Goal: Information Seeking & Learning: Learn about a topic

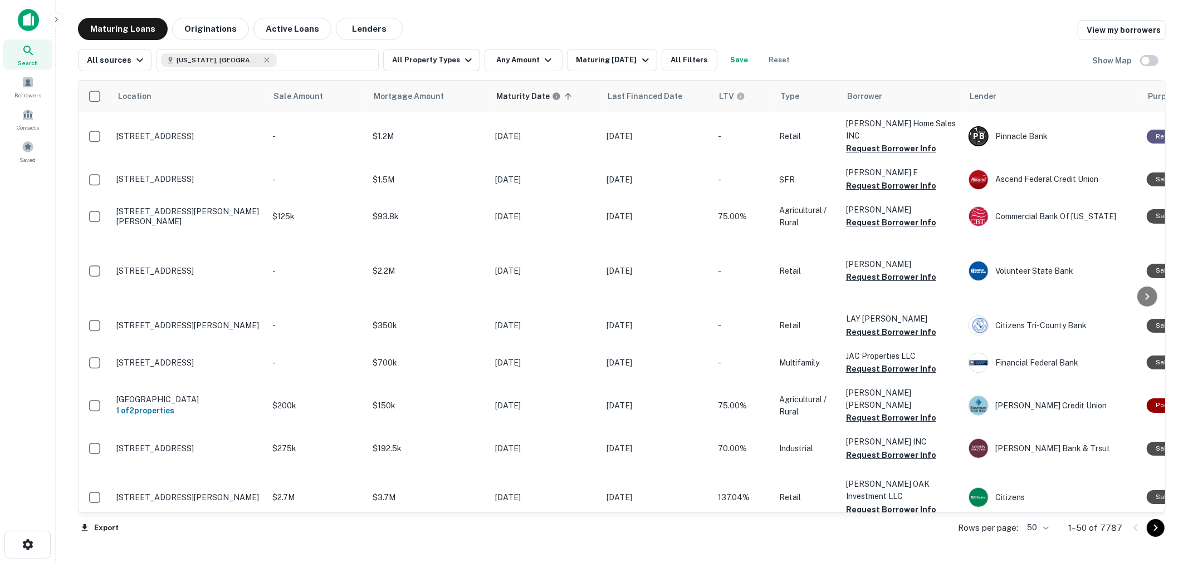
click at [513, 72] on div "Location Sale Amount Mortgage Amount Maturity Date sorted ascending Last Financ…" at bounding box center [621, 309] width 1087 height 477
click at [513, 70] on button "Any Amount" at bounding box center [523, 60] width 78 height 22
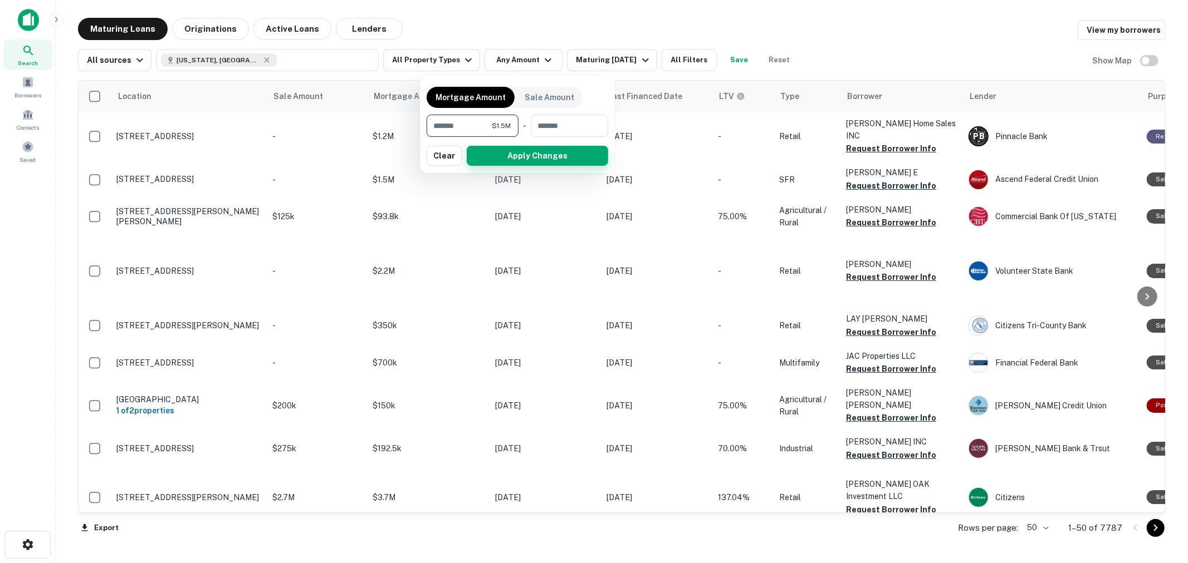
type input "*******"
click at [546, 155] on button "Apply Changes" at bounding box center [537, 156] width 141 height 20
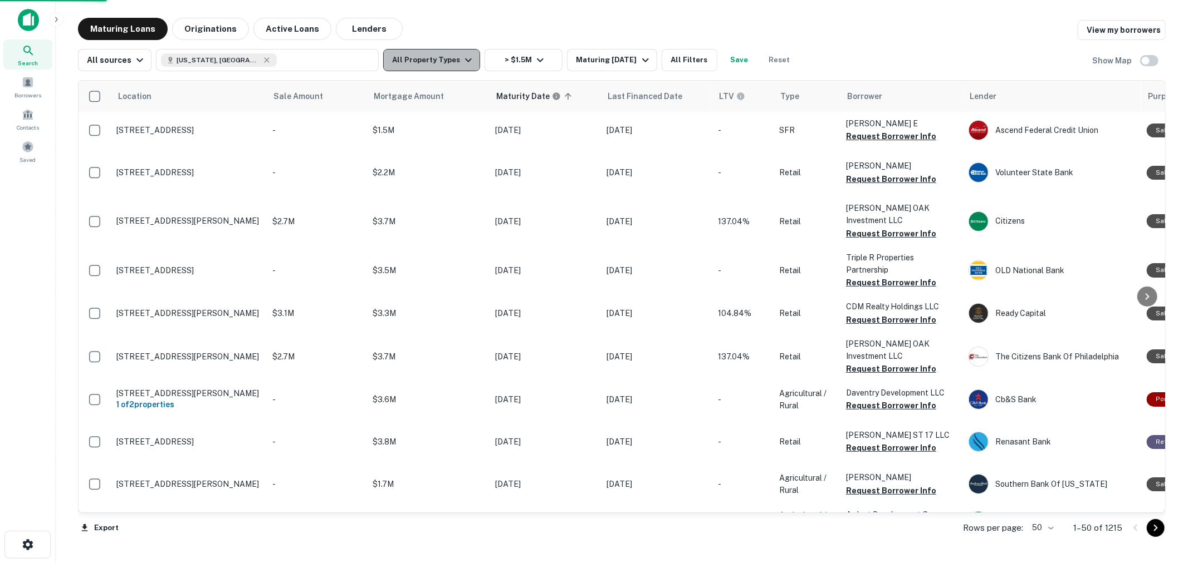
click at [436, 60] on button "All Property Types" at bounding box center [431, 60] width 97 height 22
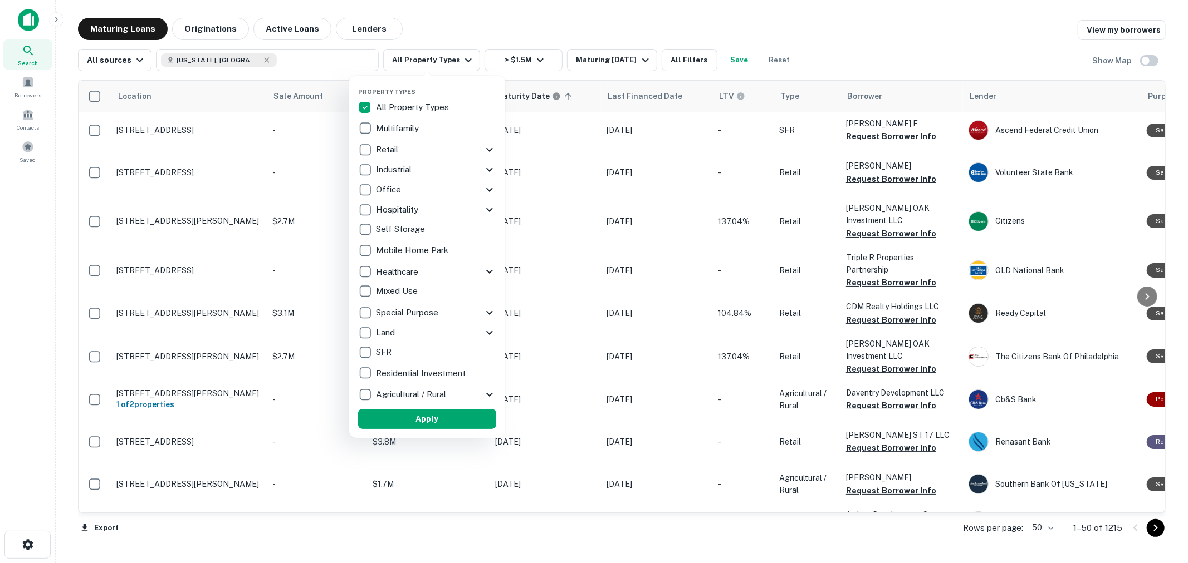
click at [397, 101] on p "All Property Types" at bounding box center [413, 107] width 75 height 13
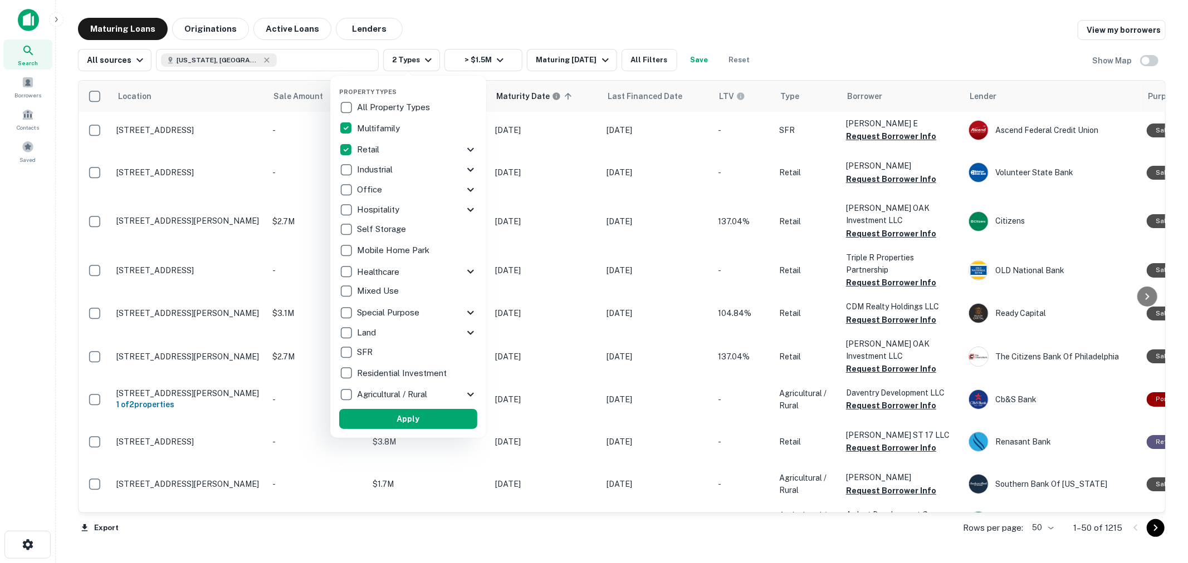
click at [468, 146] on icon at bounding box center [470, 149] width 13 height 13
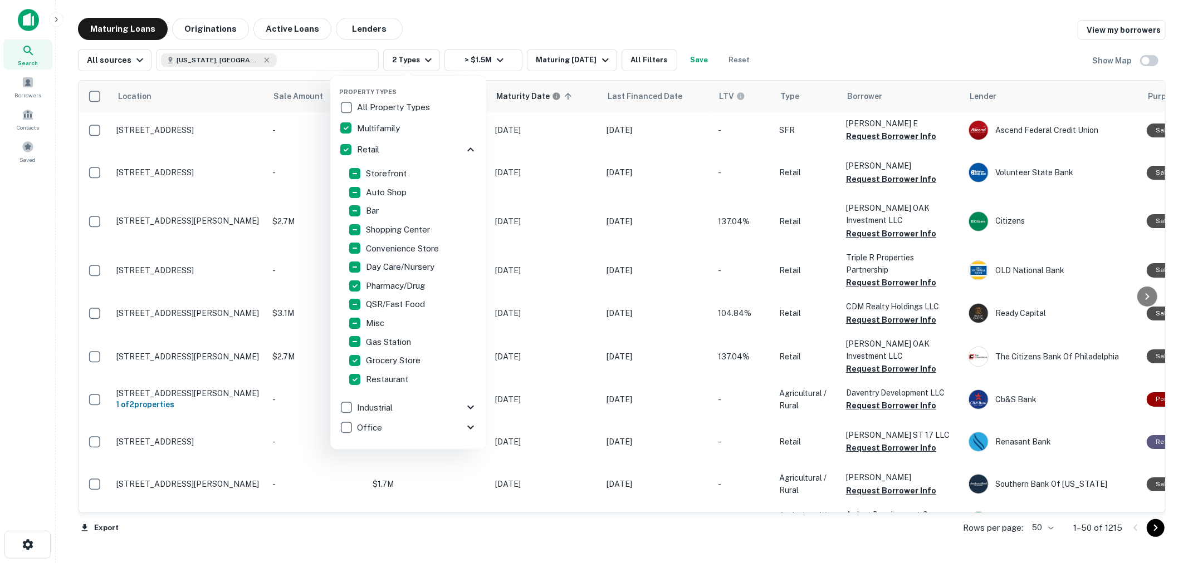
click at [467, 148] on icon at bounding box center [470, 150] width 7 height 4
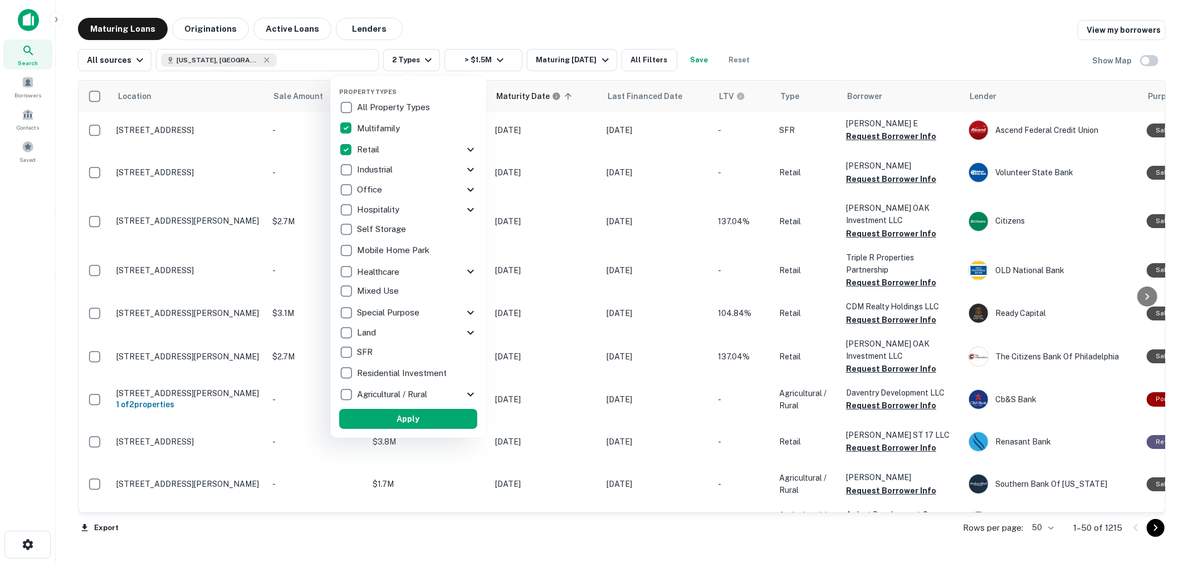
click at [471, 174] on icon at bounding box center [470, 169] width 13 height 13
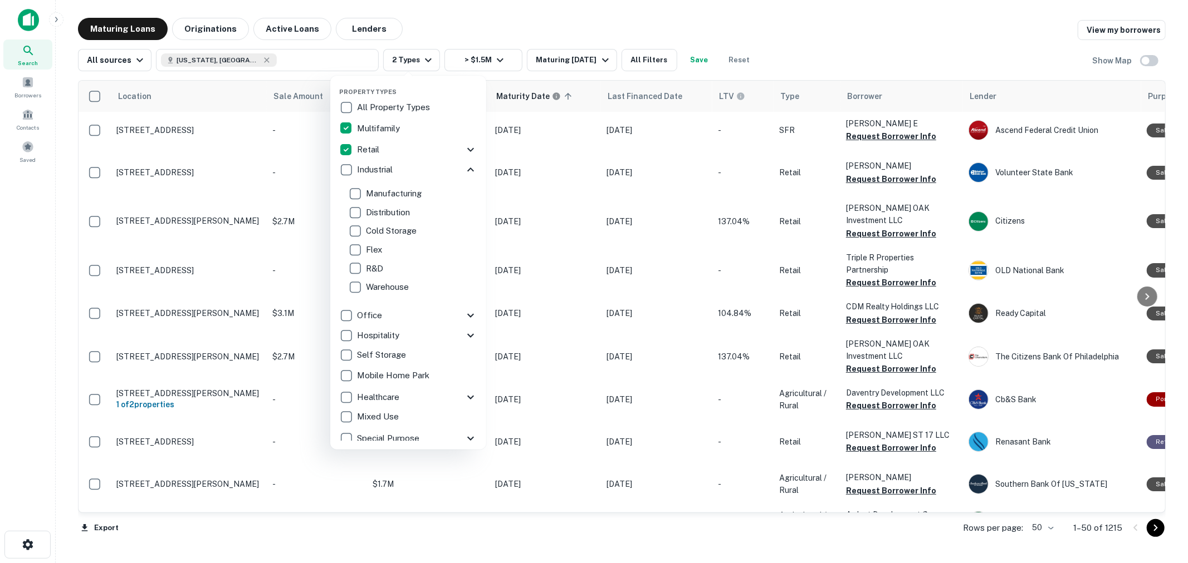
click at [464, 169] on icon at bounding box center [470, 169] width 13 height 13
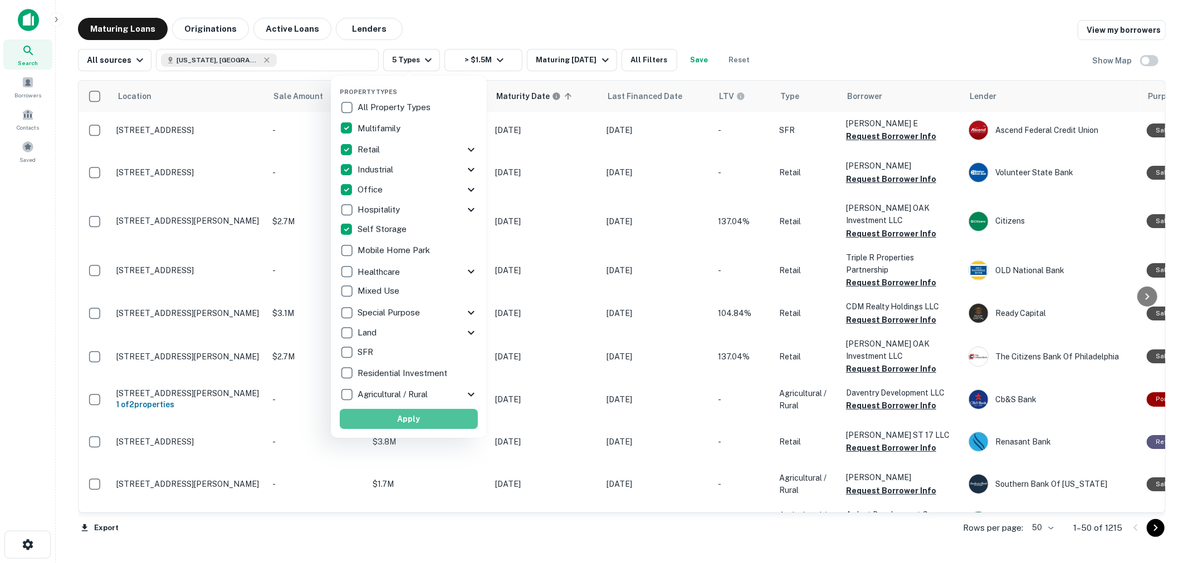
click at [399, 413] on button "Apply" at bounding box center [409, 419] width 138 height 20
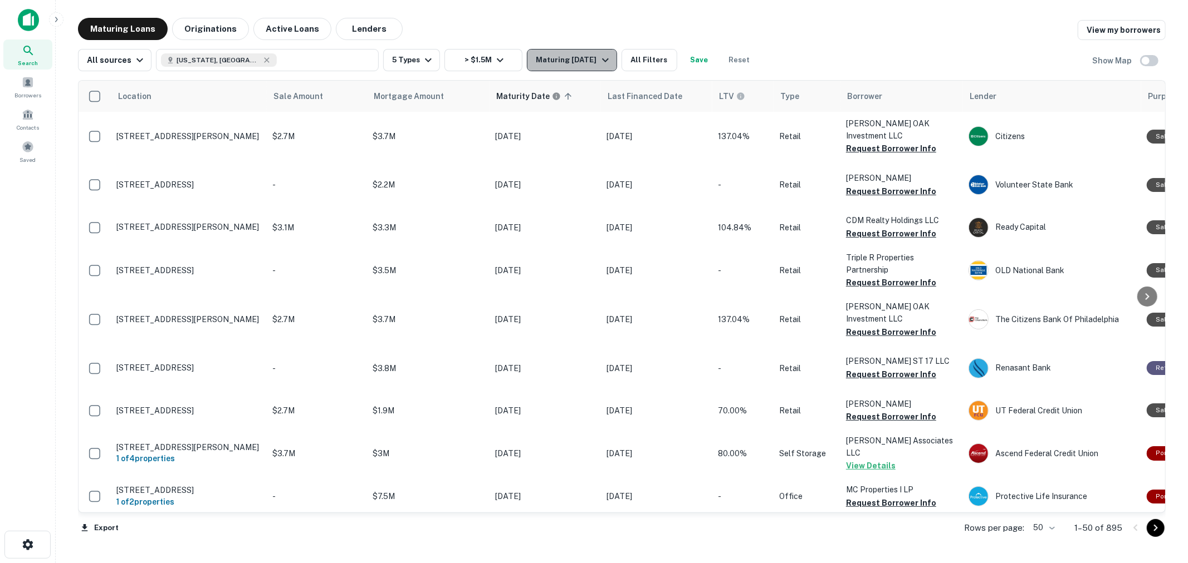
click at [556, 71] on button "Maturing [DATE]" at bounding box center [572, 60] width 90 height 22
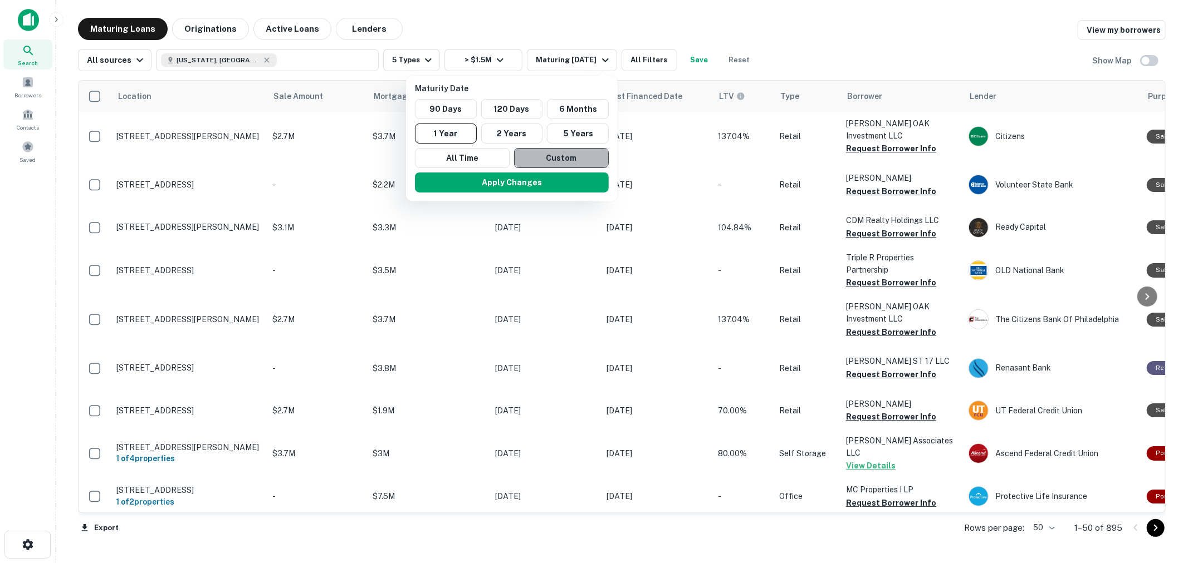
click at [547, 156] on button "Custom" at bounding box center [561, 158] width 95 height 20
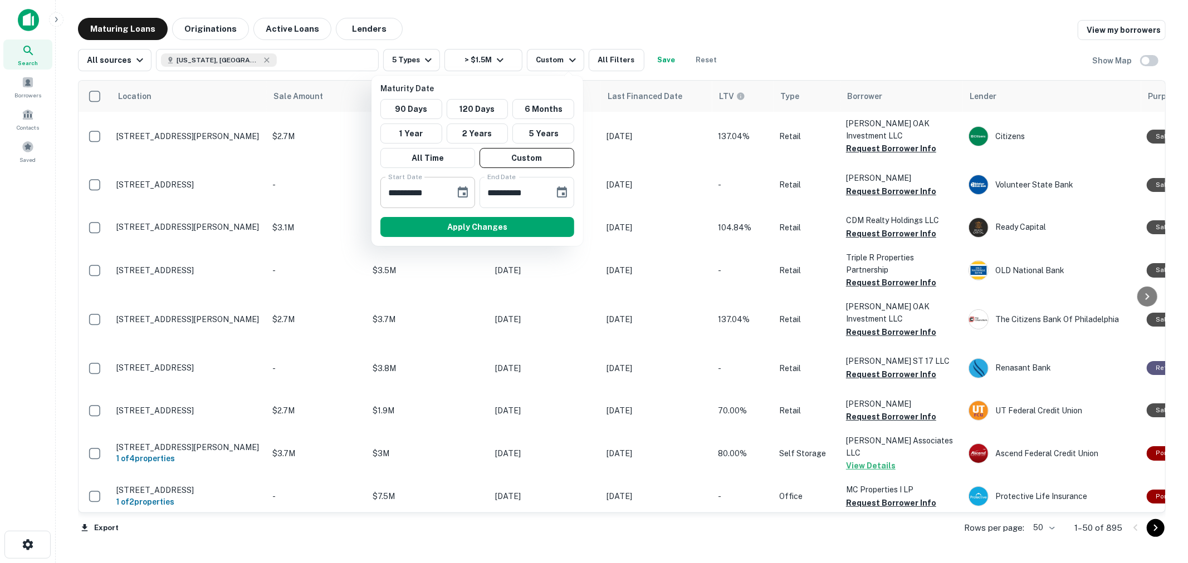
click at [459, 189] on icon "Choose date, selected date is Sep 29, 2025" at bounding box center [463, 192] width 10 height 11
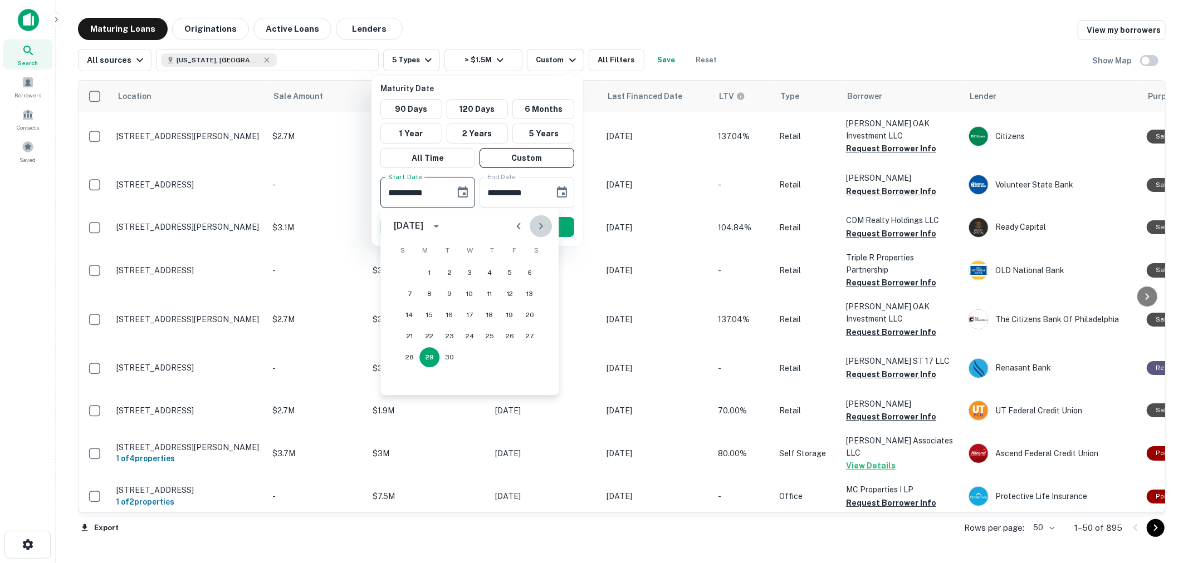
click at [538, 225] on icon "Next month" at bounding box center [540, 225] width 13 height 13
click at [503, 354] on button "31" at bounding box center [509, 357] width 20 height 20
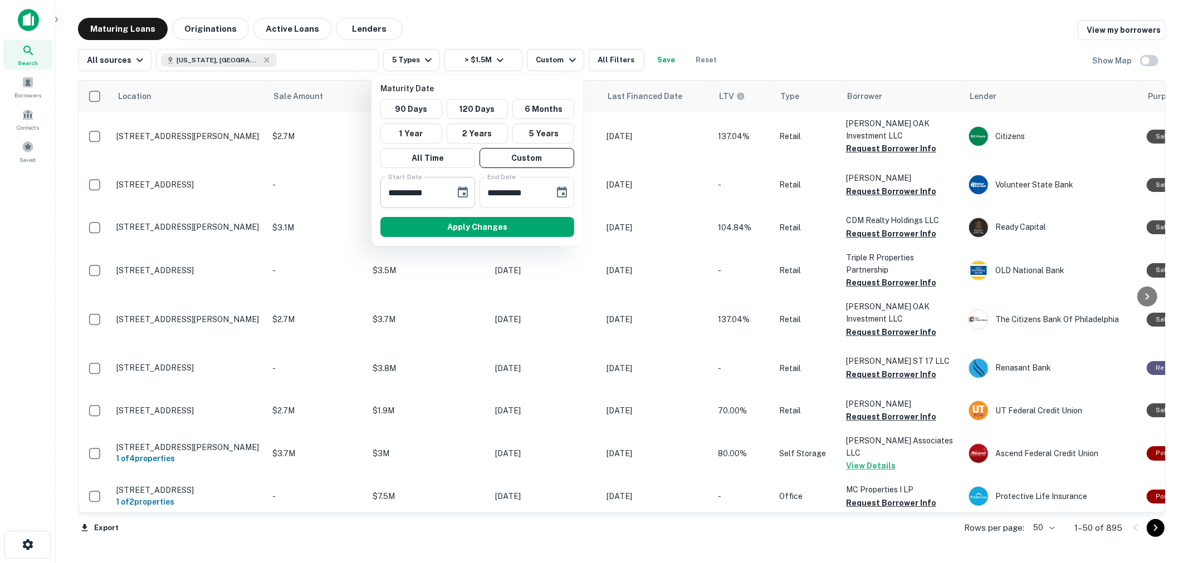
click at [465, 188] on icon "Choose date, selected date is Oct 31, 2025" at bounding box center [463, 192] width 10 height 11
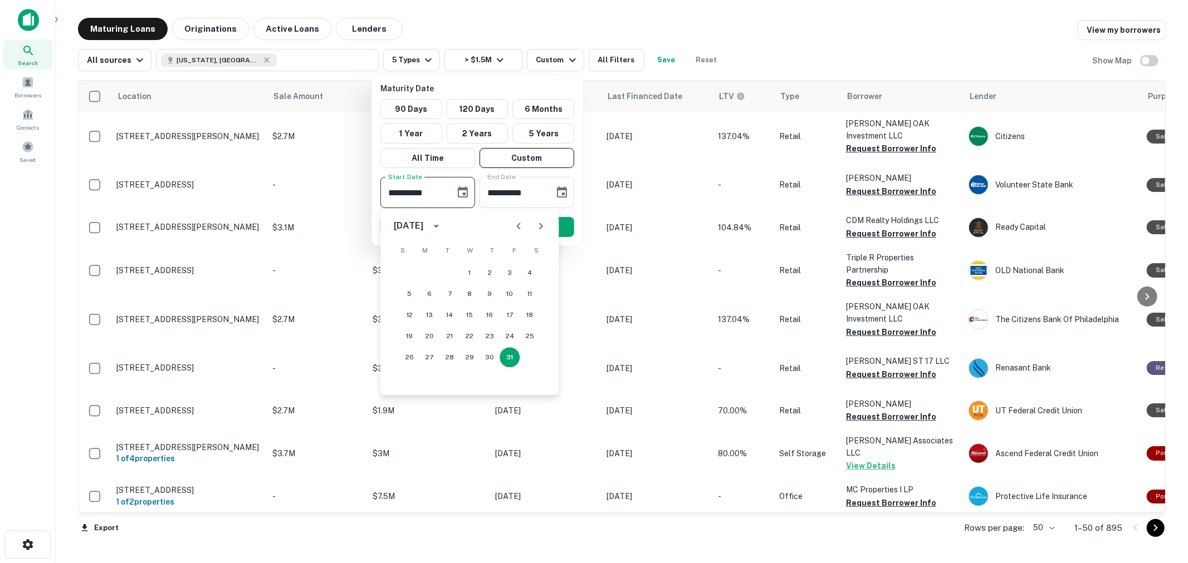
click at [537, 228] on icon "Next month" at bounding box center [540, 225] width 13 height 13
click at [530, 269] on button "1" at bounding box center [529, 273] width 20 height 20
type input "**********"
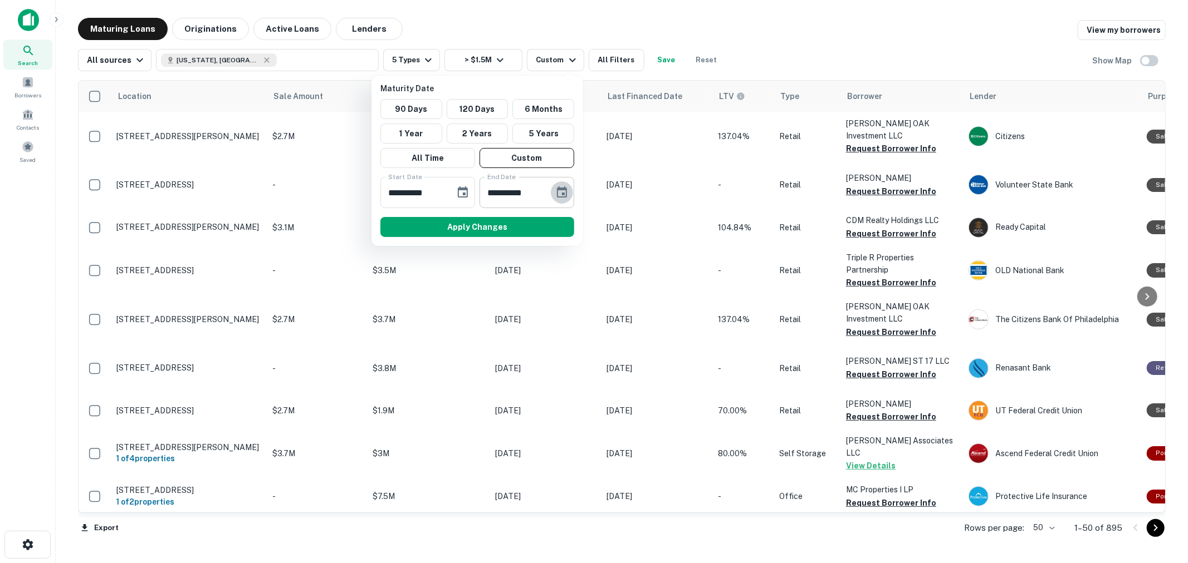
click at [557, 188] on icon "Choose date, selected date is Mar 28, 2026" at bounding box center [562, 192] width 10 height 11
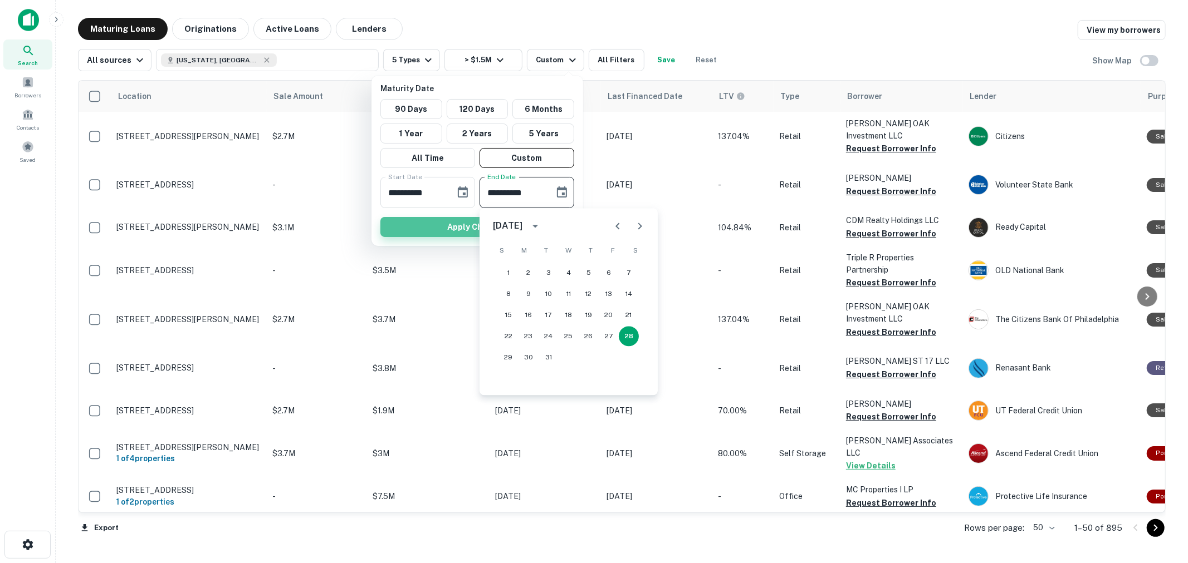
click at [413, 225] on button "Apply Changes" at bounding box center [477, 227] width 194 height 20
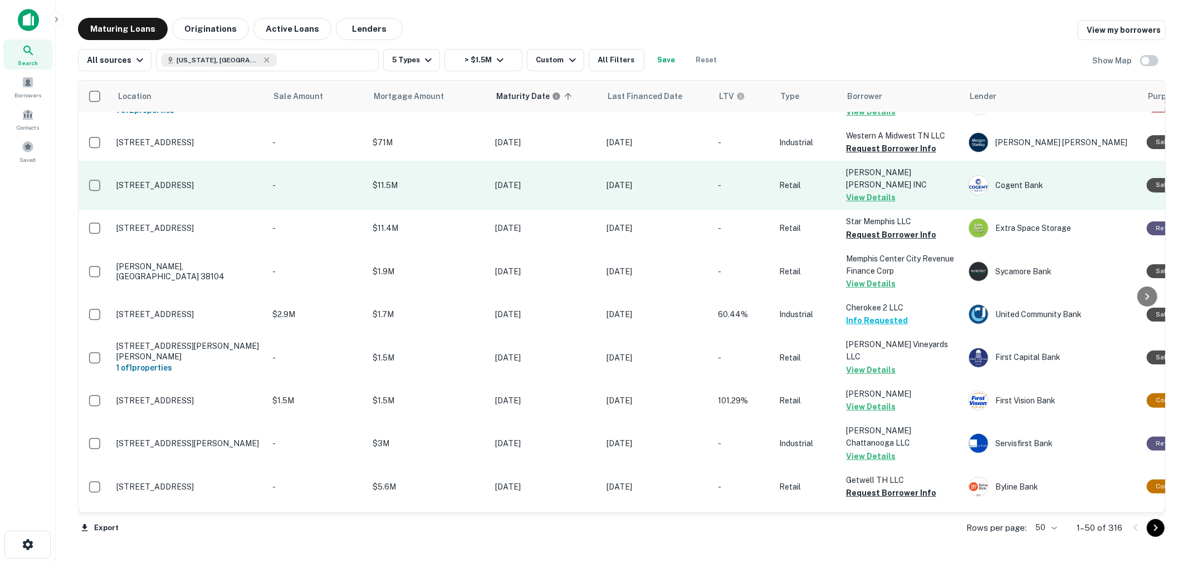
scroll to position [247, 0]
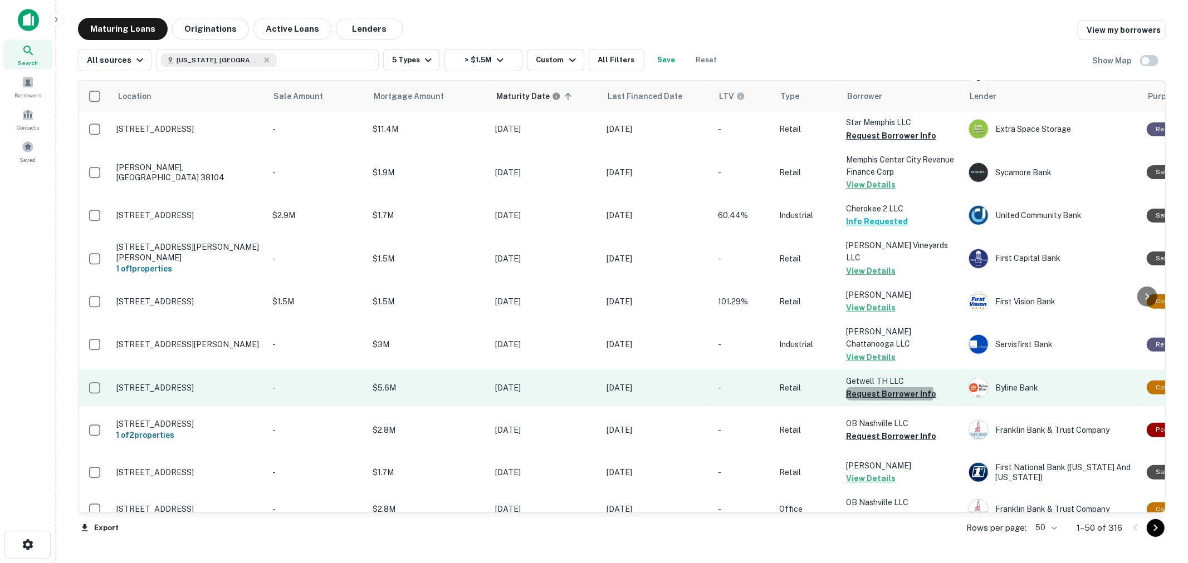
click at [891, 387] on button "Request Borrower Info" at bounding box center [891, 393] width 90 height 13
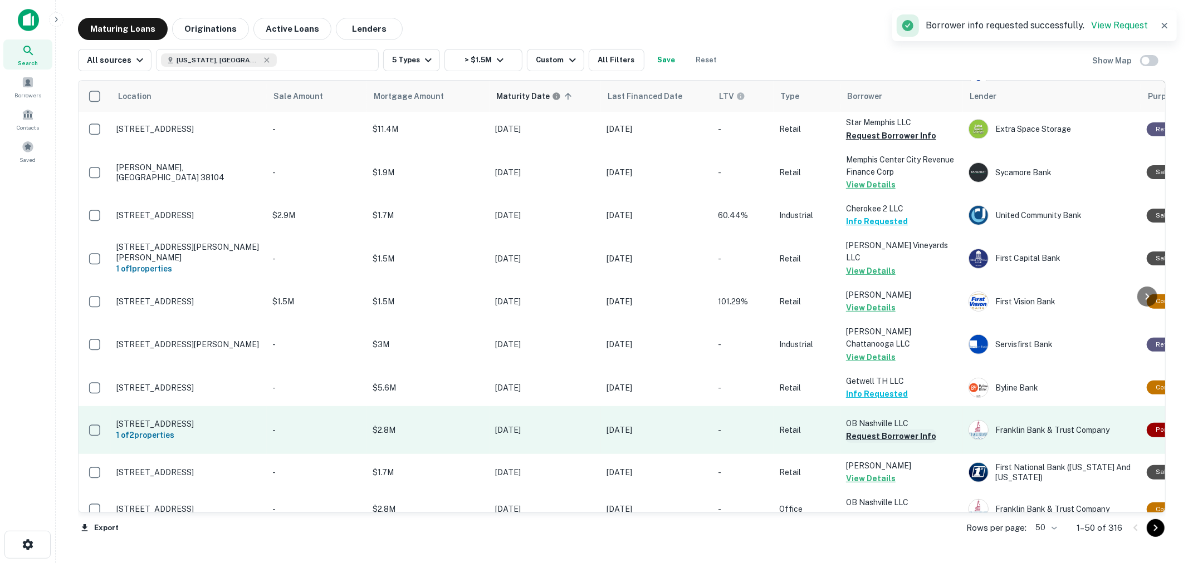
click at [889, 437] on button "Request Borrower Info" at bounding box center [891, 436] width 90 height 13
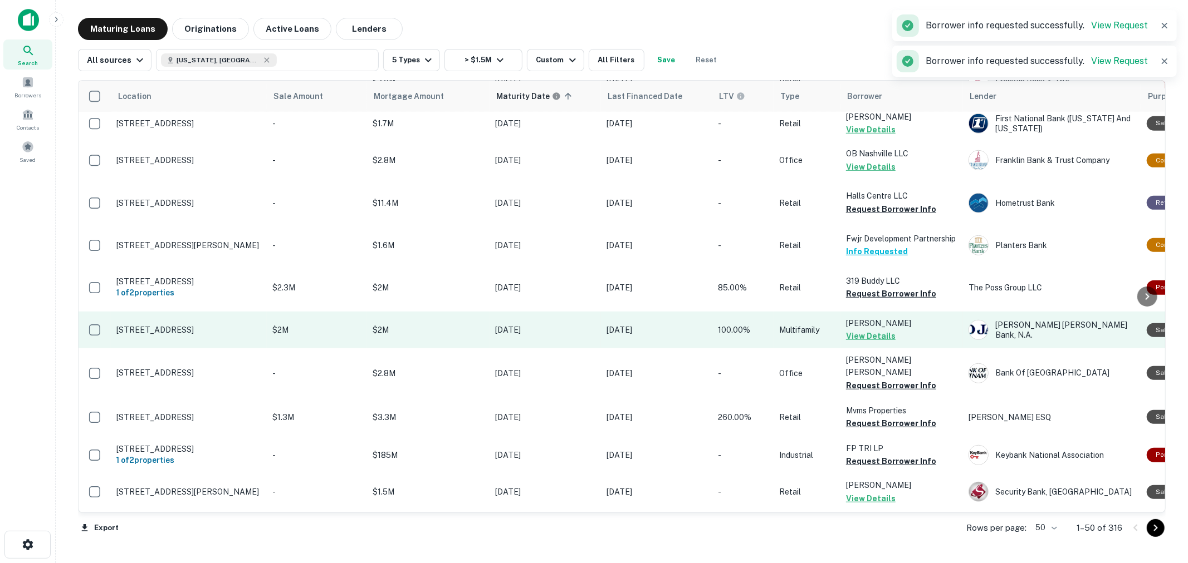
scroll to position [619, 0]
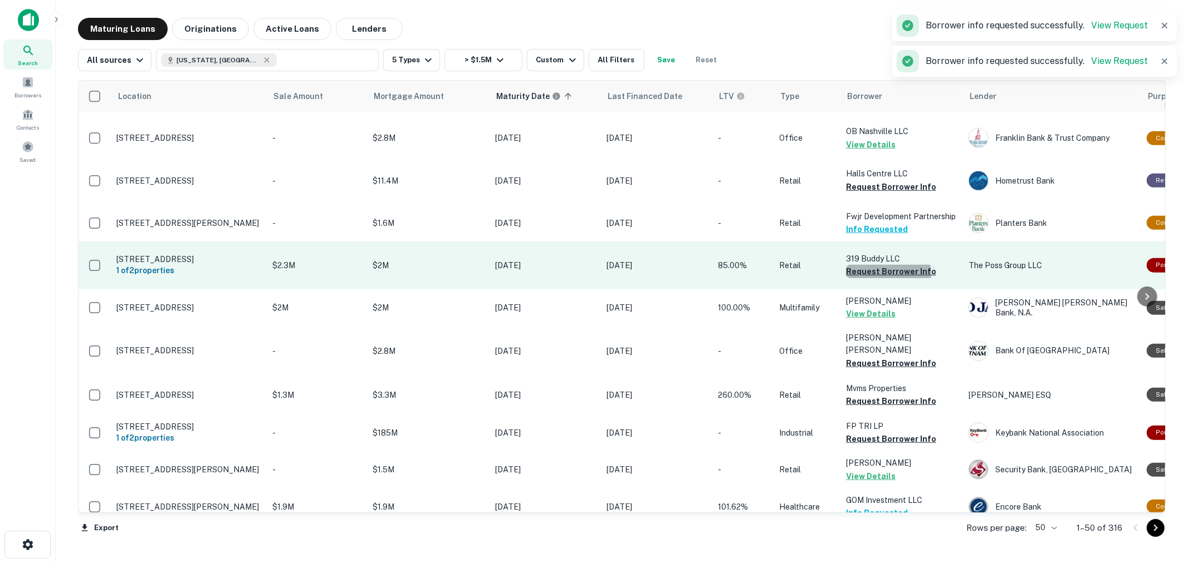
click at [874, 278] on button "Request Borrower Info" at bounding box center [891, 271] width 90 height 13
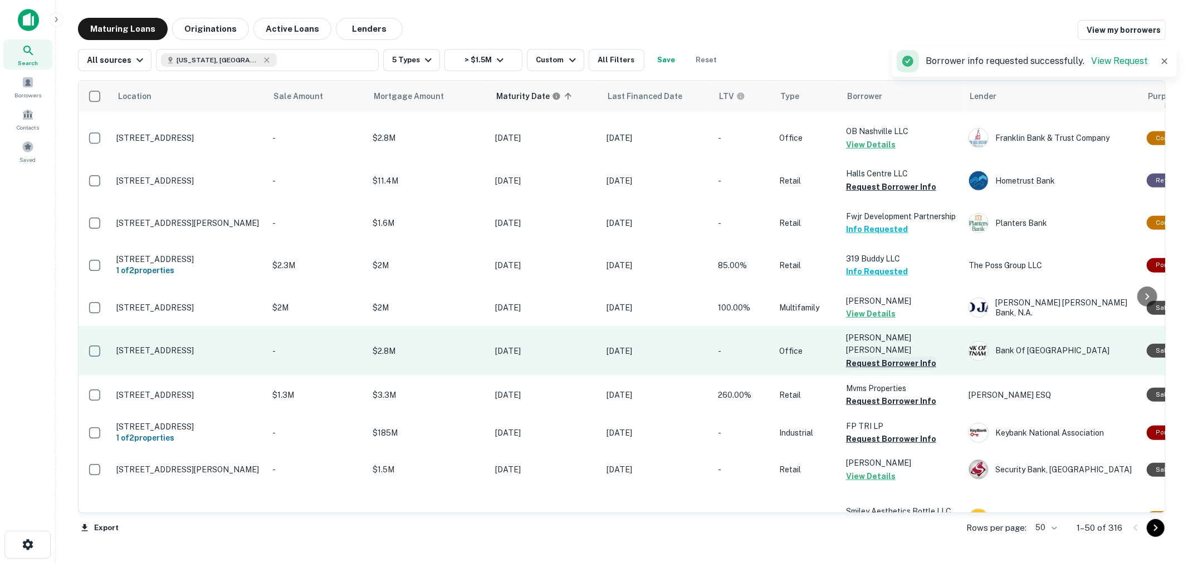
click at [881, 370] on button "Request Borrower Info" at bounding box center [891, 363] width 90 height 13
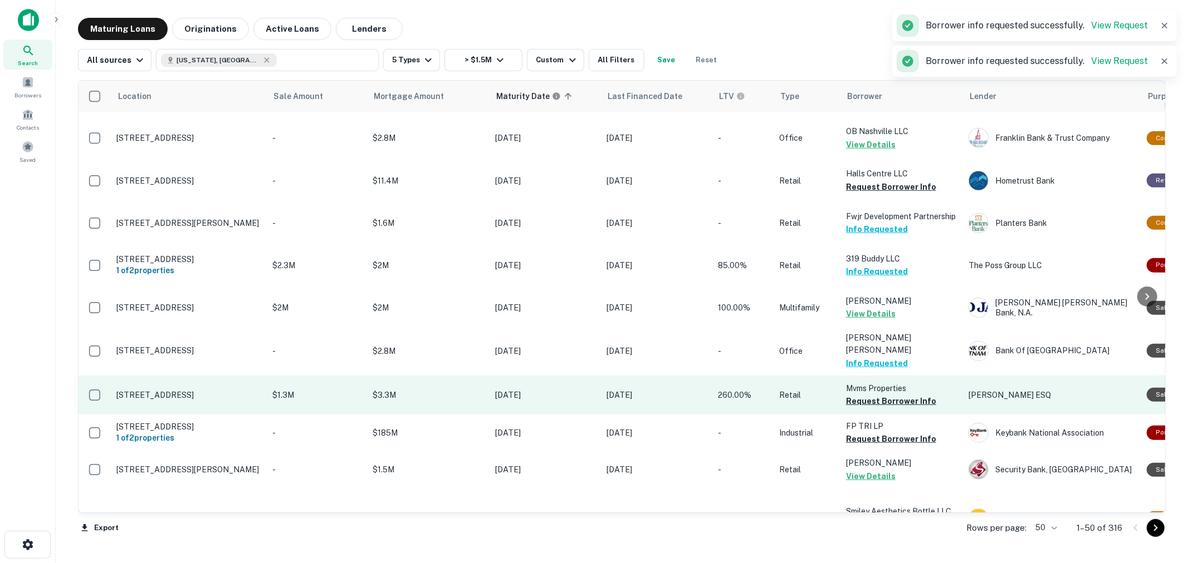
click at [884, 395] on p "Mvms Properties" at bounding box center [901, 388] width 111 height 12
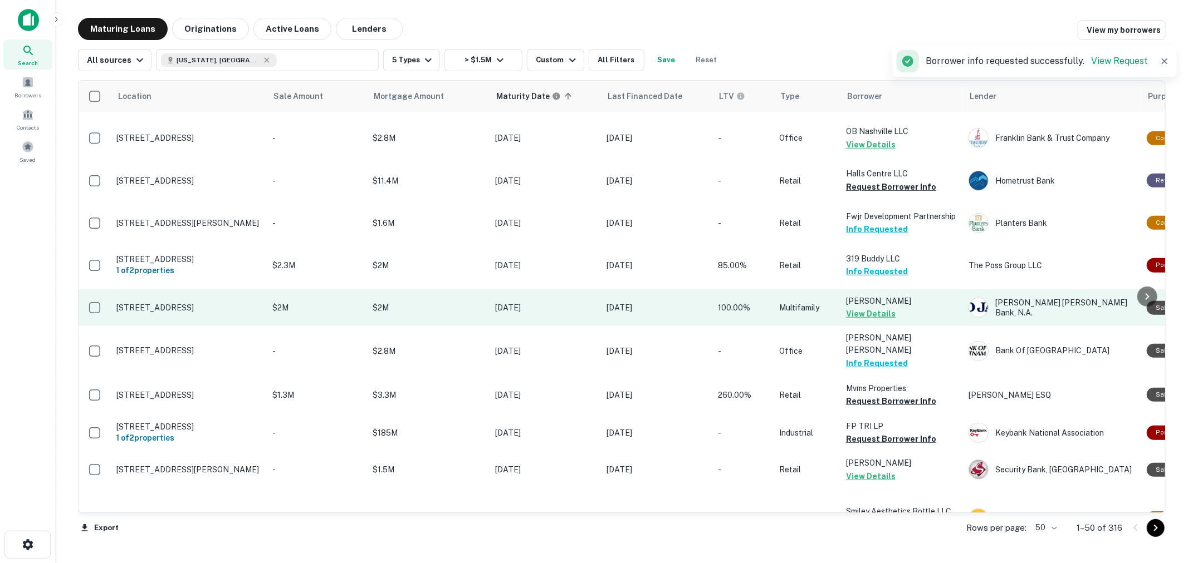
scroll to position [742, 0]
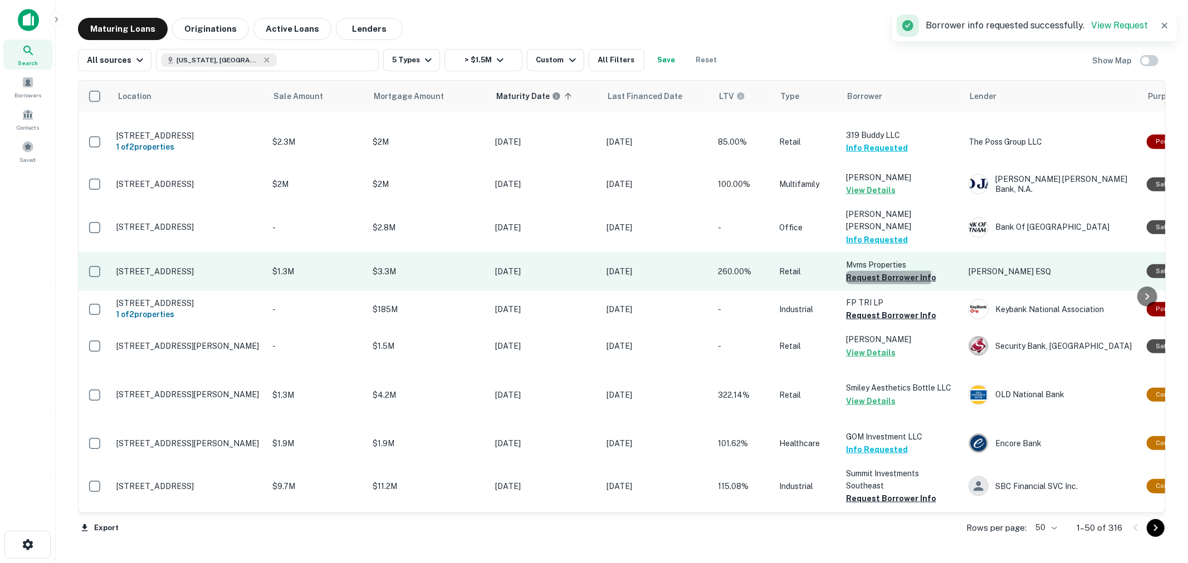
click at [880, 284] on button "Request Borrower Info" at bounding box center [891, 277] width 90 height 13
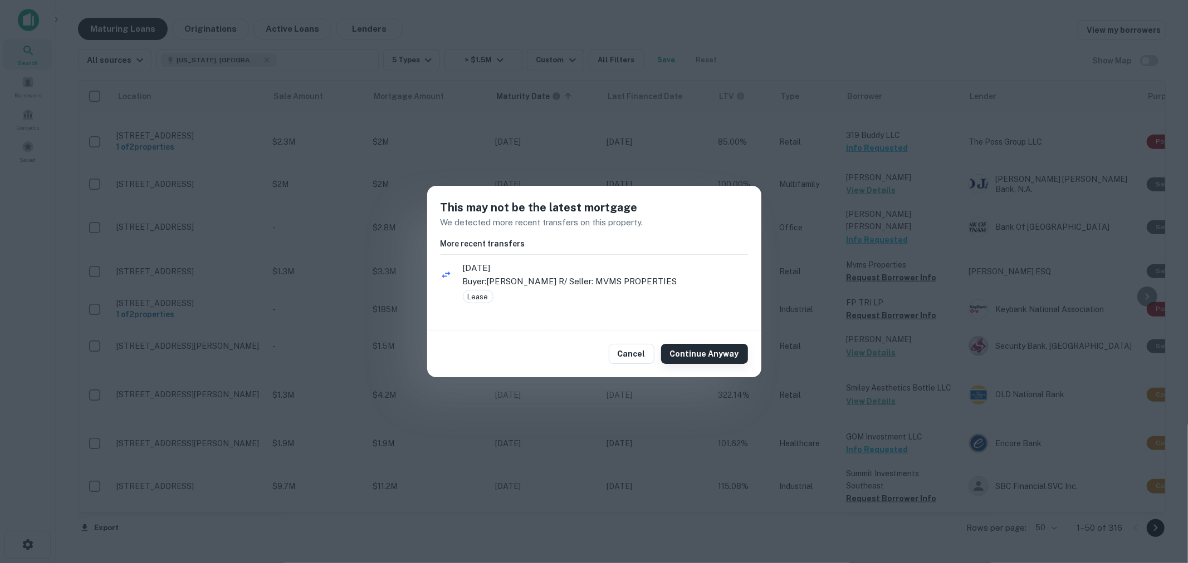
click at [721, 354] on button "Continue Anyway" at bounding box center [704, 354] width 87 height 20
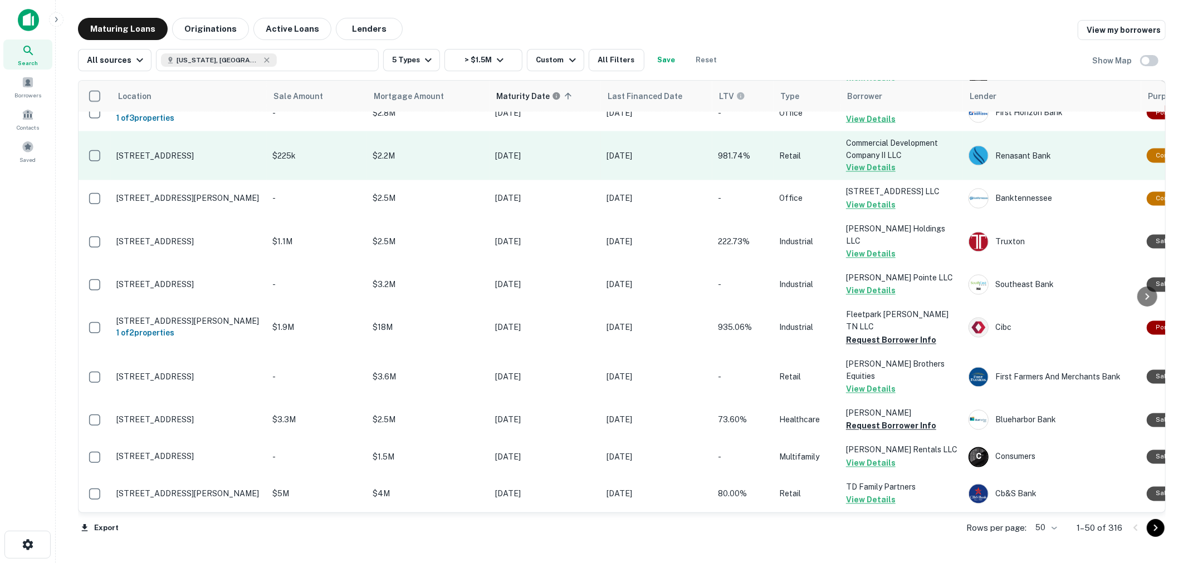
scroll to position [1732, 0]
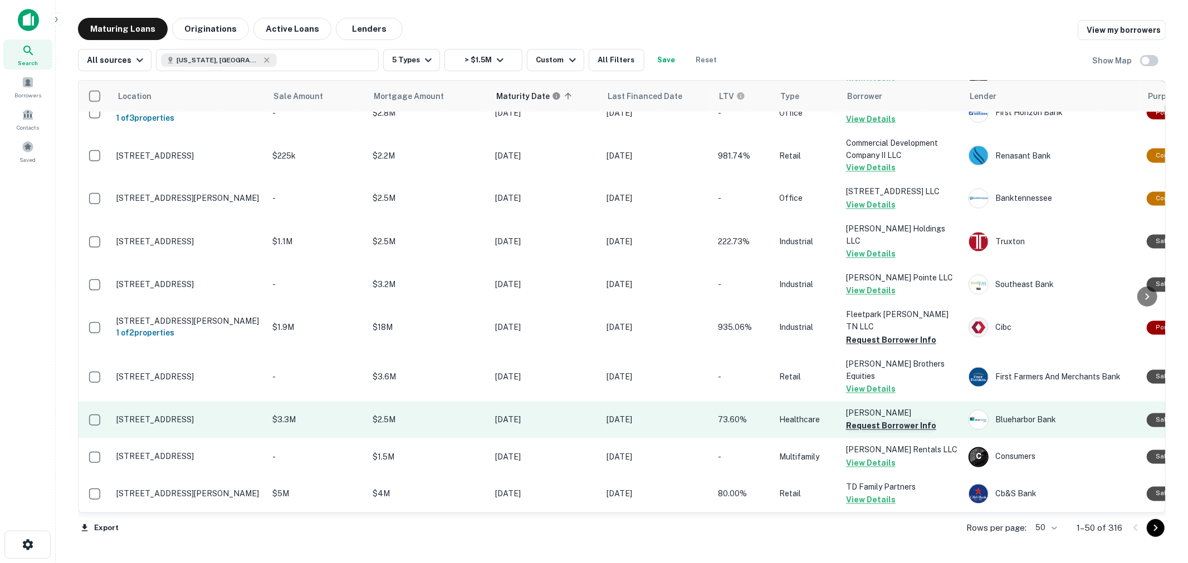
click at [895, 428] on button "Request Borrower Info" at bounding box center [891, 426] width 90 height 13
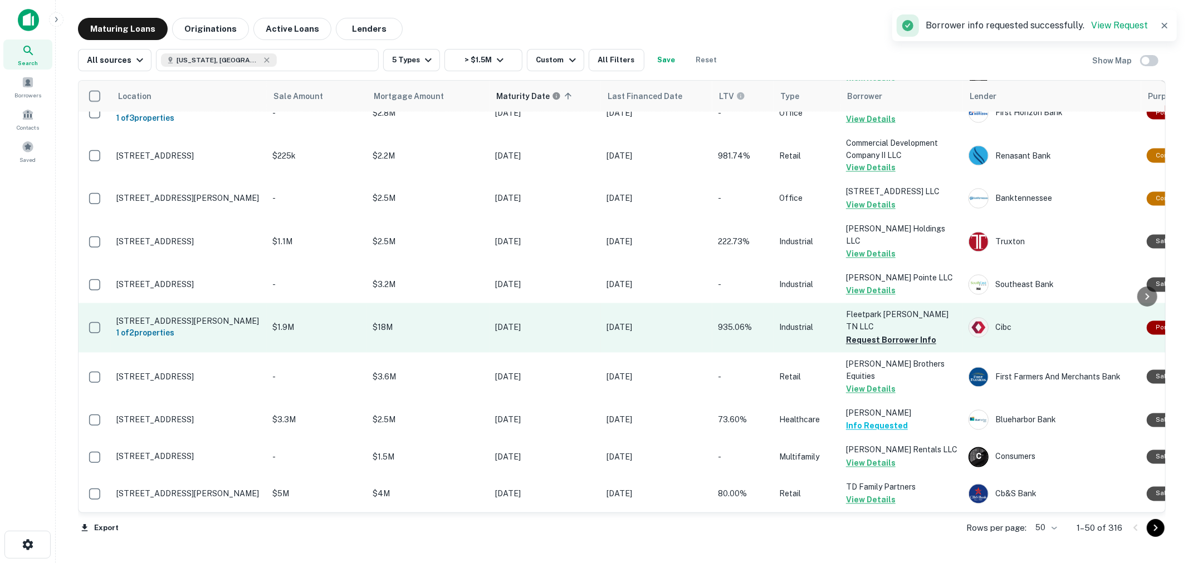
scroll to position [1745, 0]
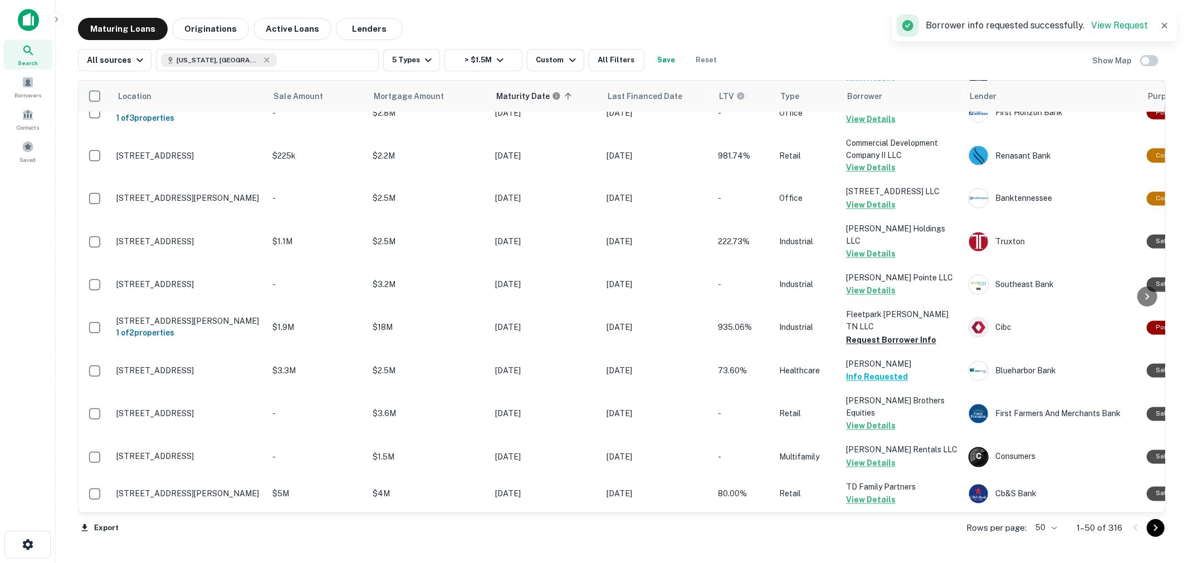
click at [1153, 528] on icon "Go to next page" at bounding box center [1155, 528] width 13 height 13
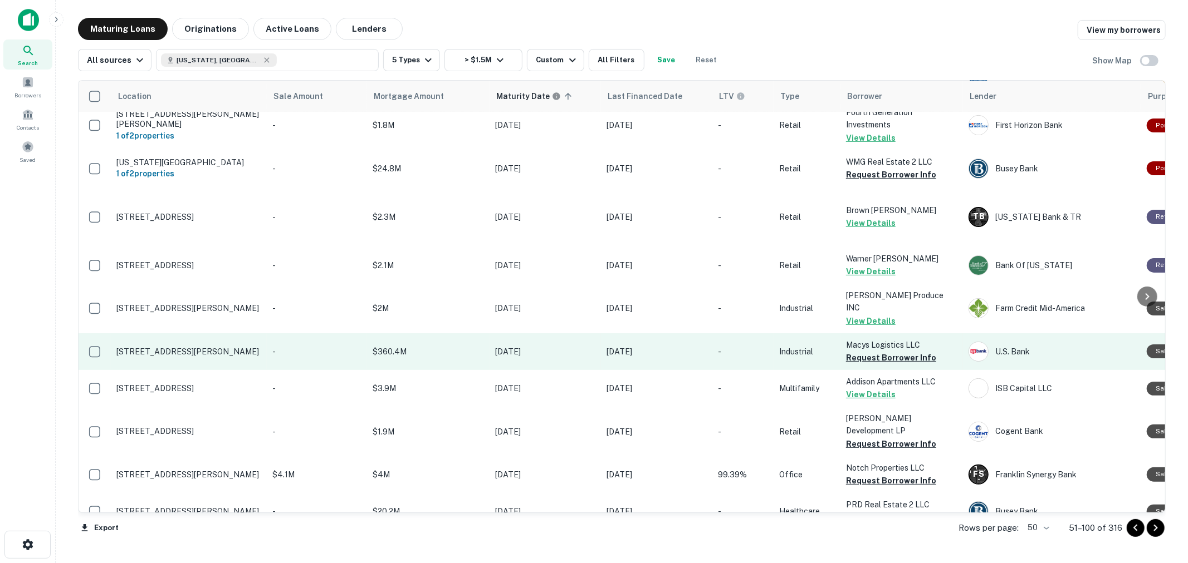
scroll to position [185, 0]
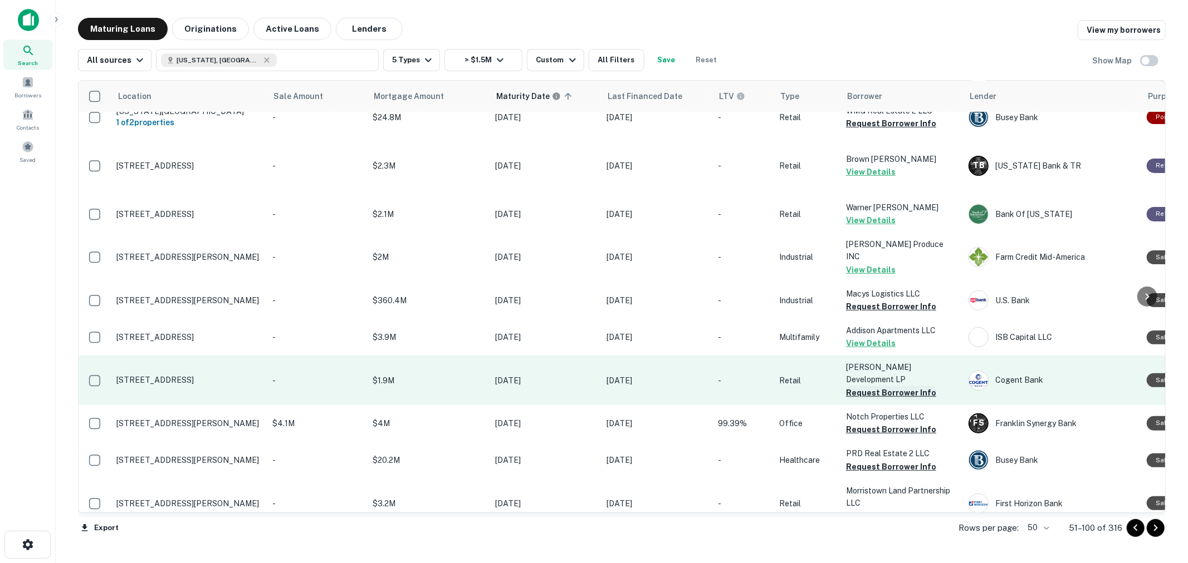
click at [871, 386] on button "Request Borrower Info" at bounding box center [891, 392] width 90 height 13
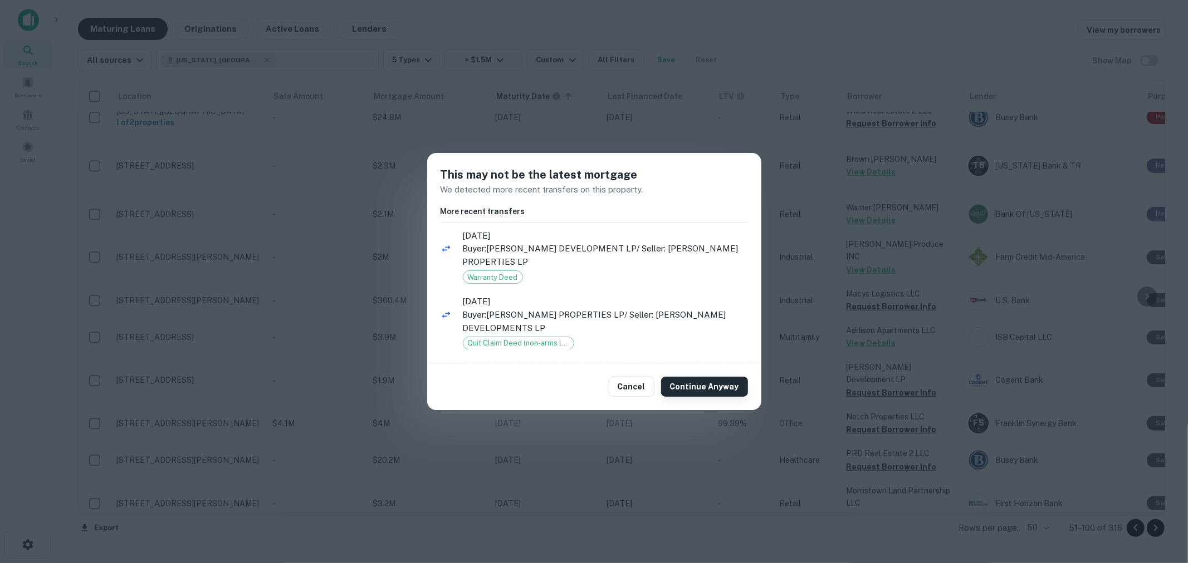
click at [720, 380] on button "Continue Anyway" at bounding box center [704, 387] width 87 height 20
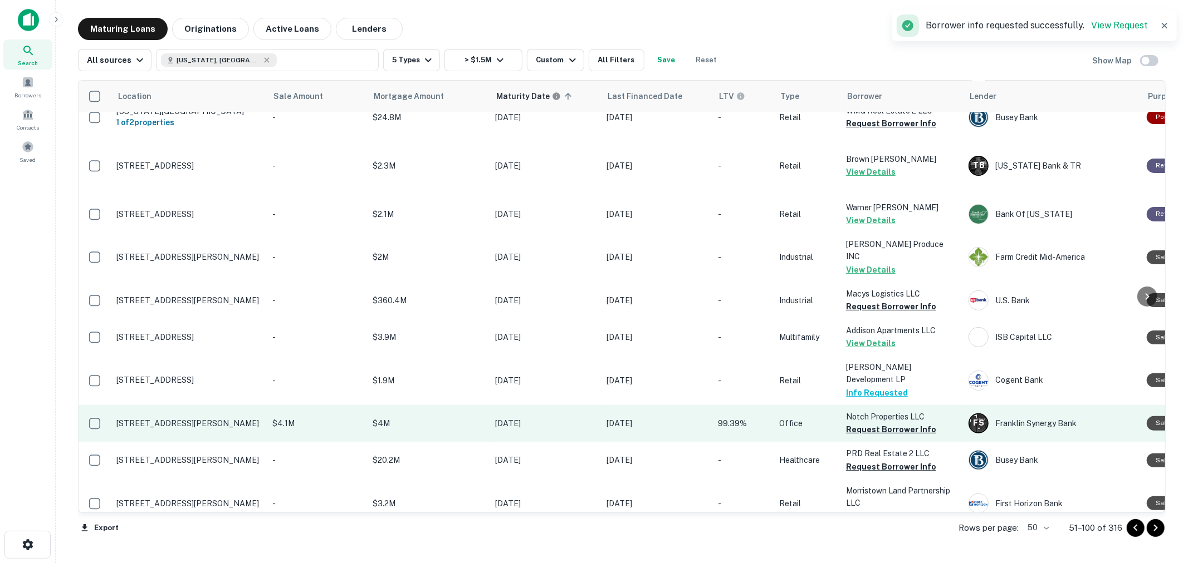
click at [886, 418] on p "Notch Properties LLC" at bounding box center [901, 417] width 111 height 12
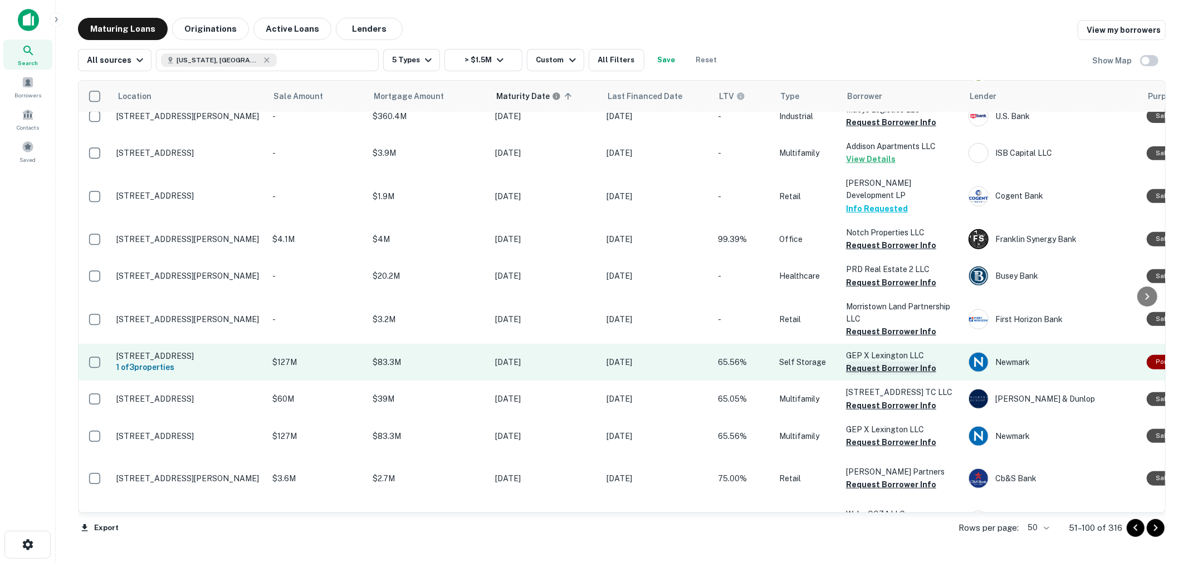
scroll to position [371, 0]
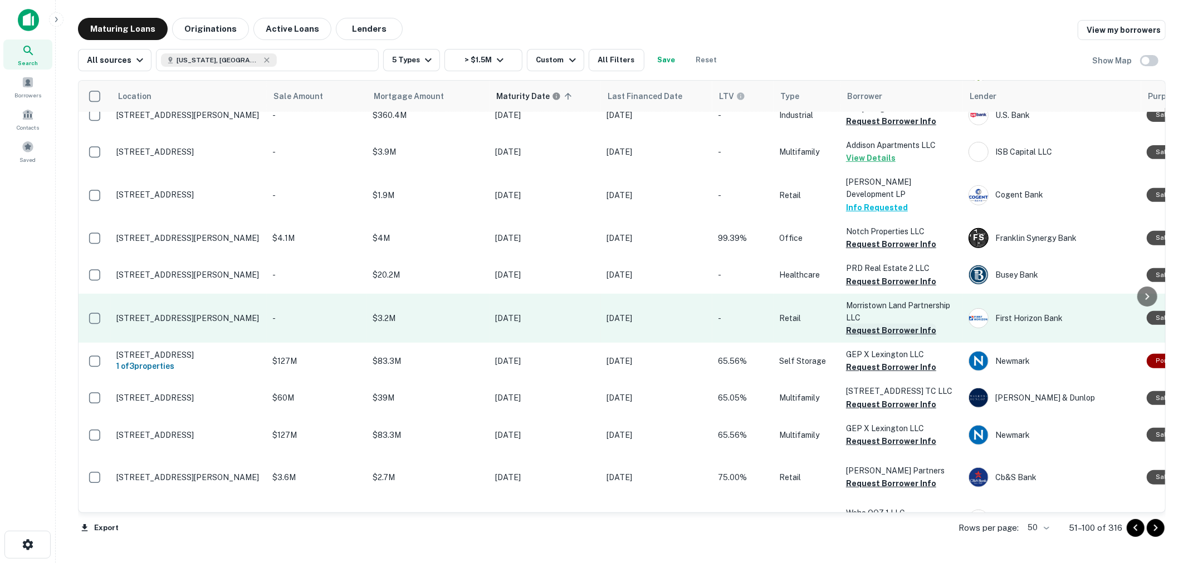
click at [880, 324] on button "Request Borrower Info" at bounding box center [891, 330] width 90 height 13
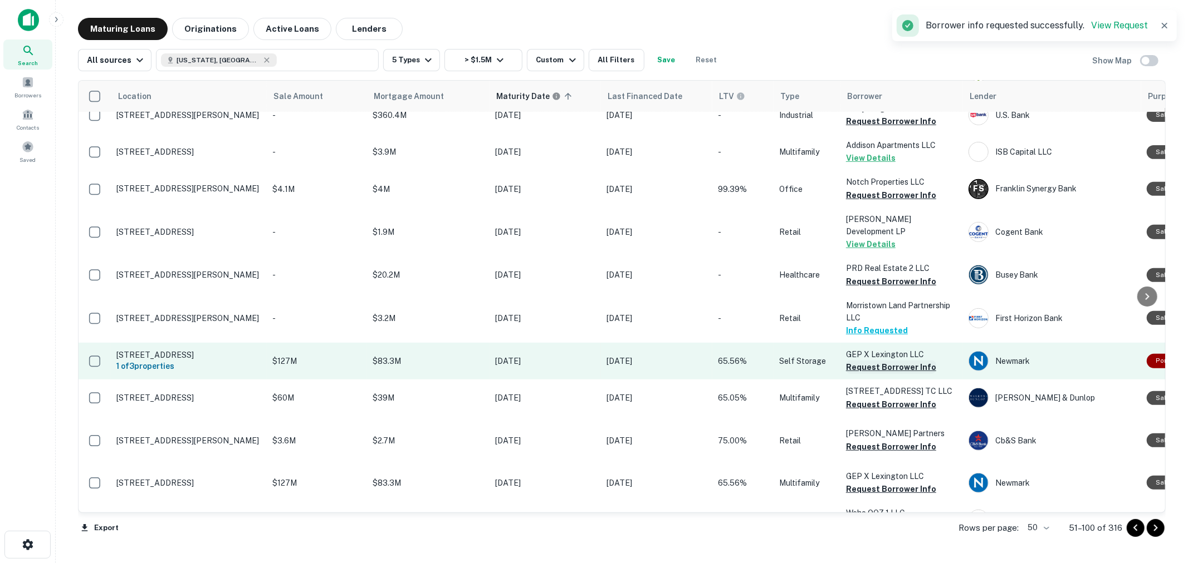
click at [897, 368] on button "Request Borrower Info" at bounding box center [891, 367] width 90 height 13
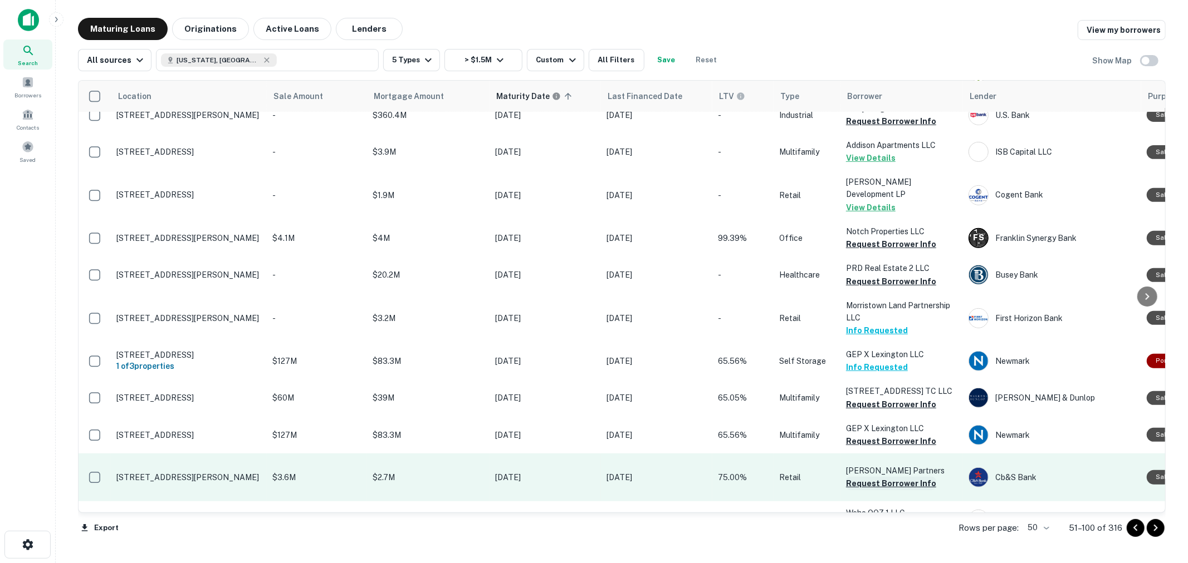
click at [886, 482] on button "Request Borrower Info" at bounding box center [891, 483] width 90 height 13
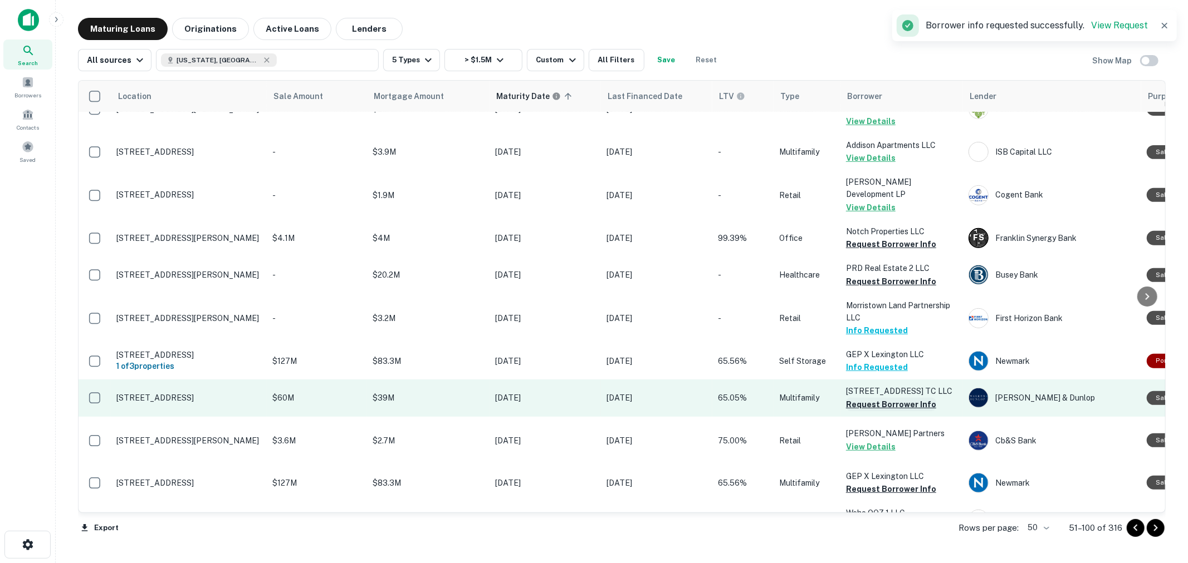
scroll to position [557, 0]
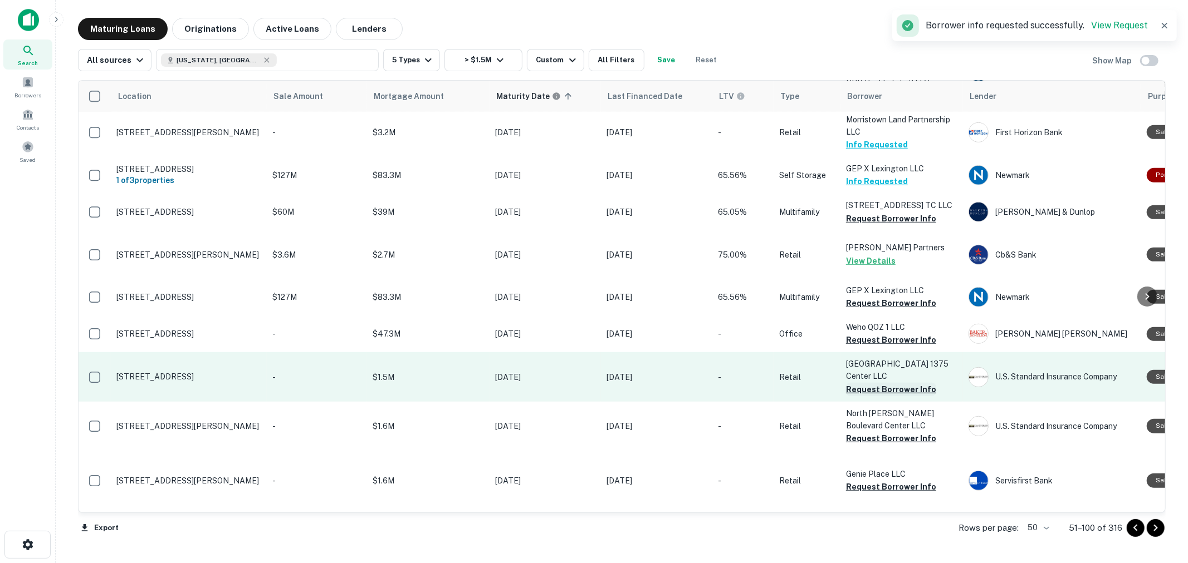
click at [894, 386] on button "Request Borrower Info" at bounding box center [891, 389] width 90 height 13
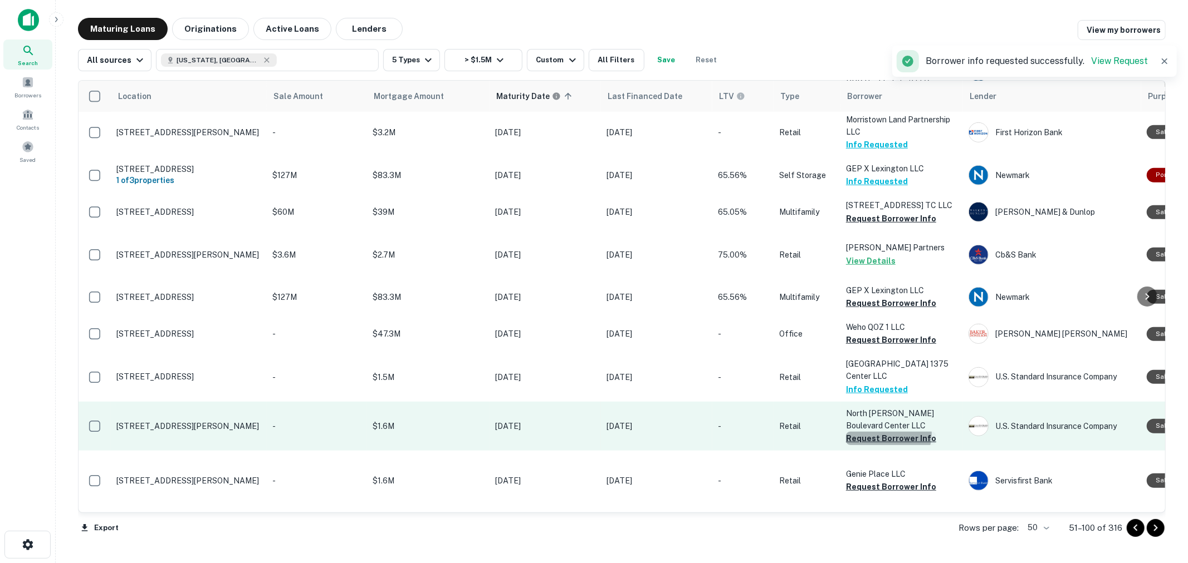
click at [886, 445] on button "Request Borrower Info" at bounding box center [891, 438] width 90 height 13
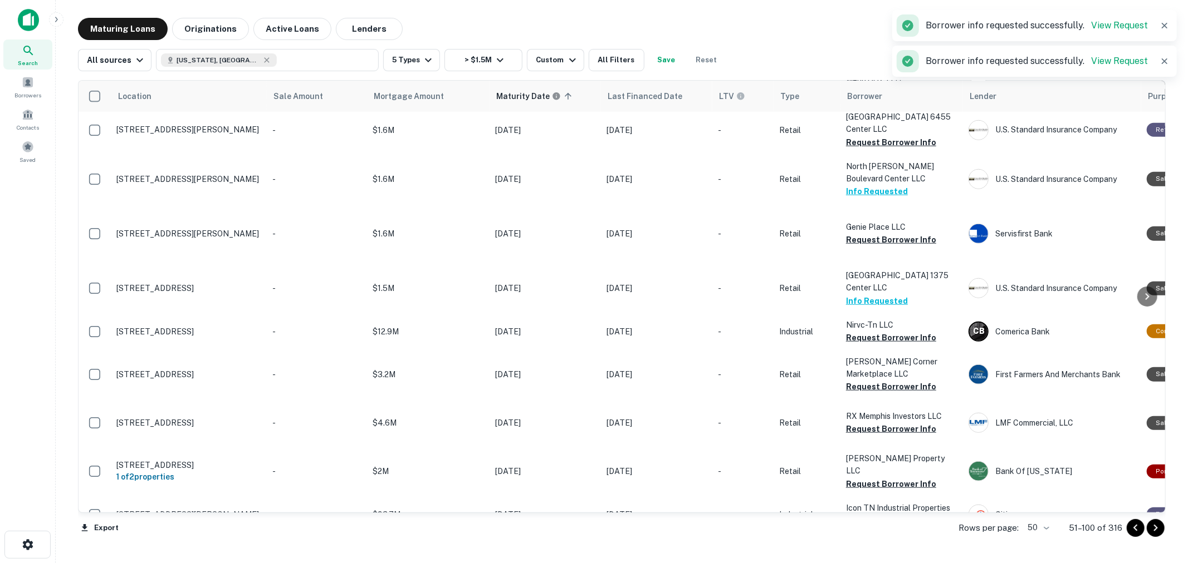
scroll to position [928, 0]
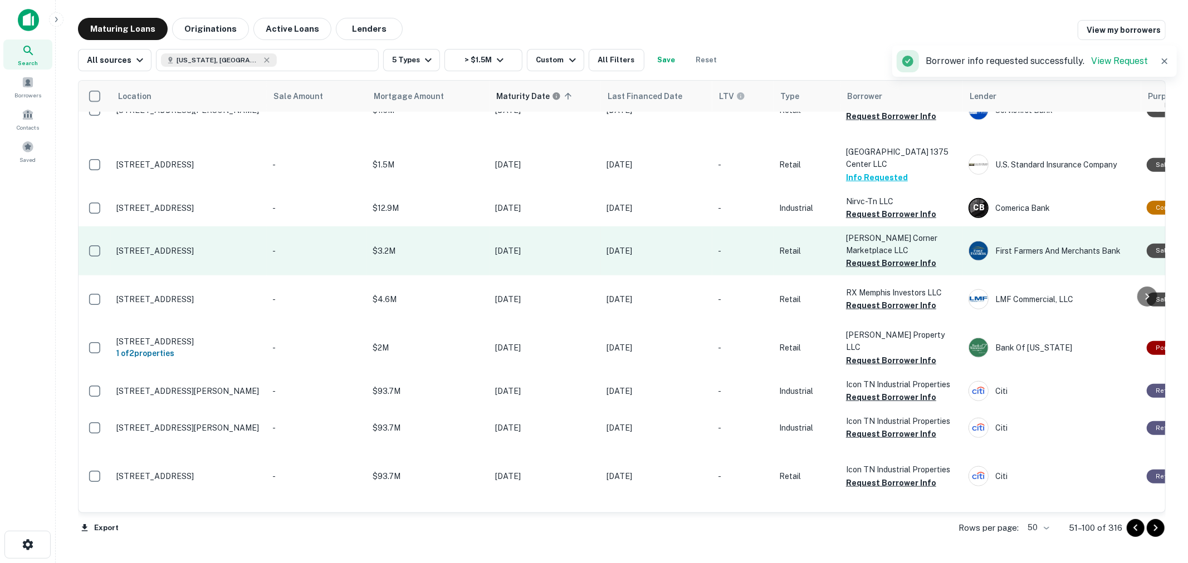
click at [881, 257] on p "[PERSON_NAME] Corner Marketplace LLC" at bounding box center [901, 244] width 111 height 24
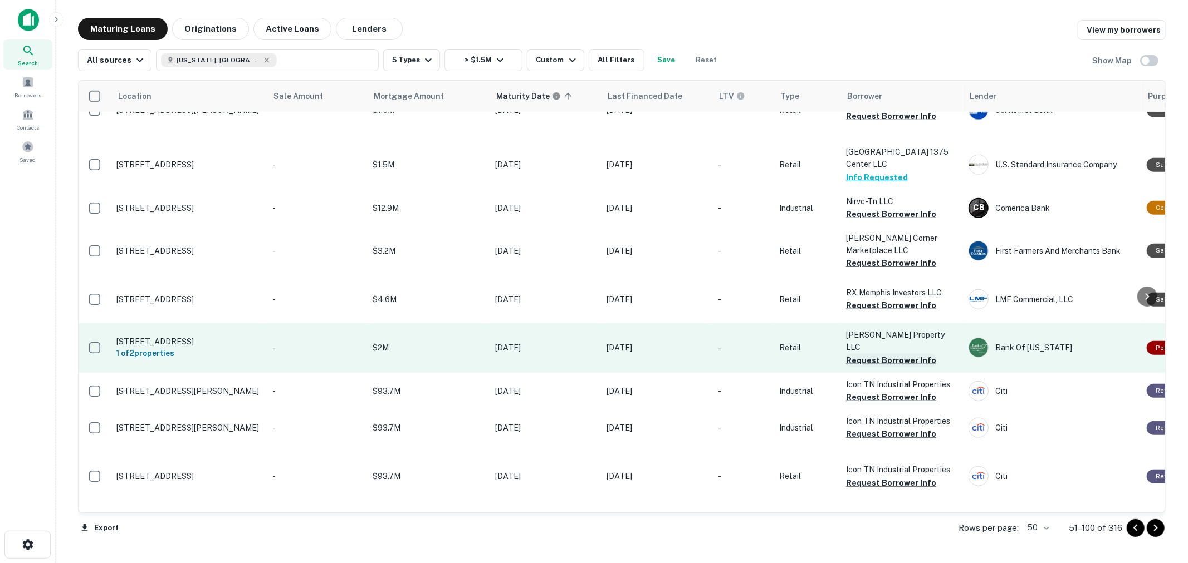
click at [892, 367] on button "Request Borrower Info" at bounding box center [891, 360] width 90 height 13
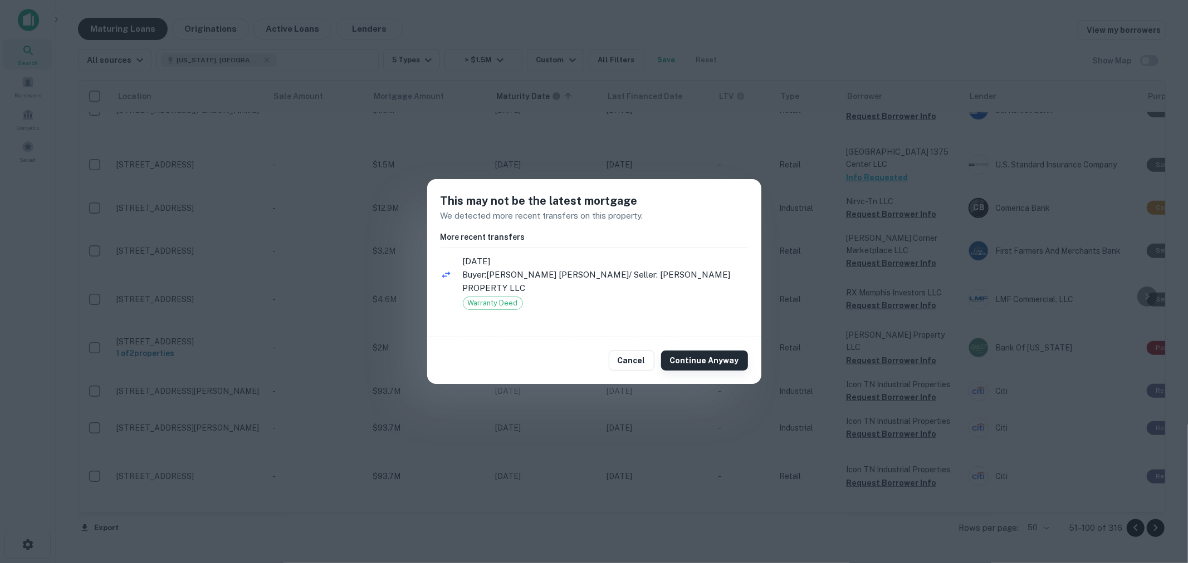
click at [724, 352] on button "Continue Anyway" at bounding box center [704, 361] width 87 height 20
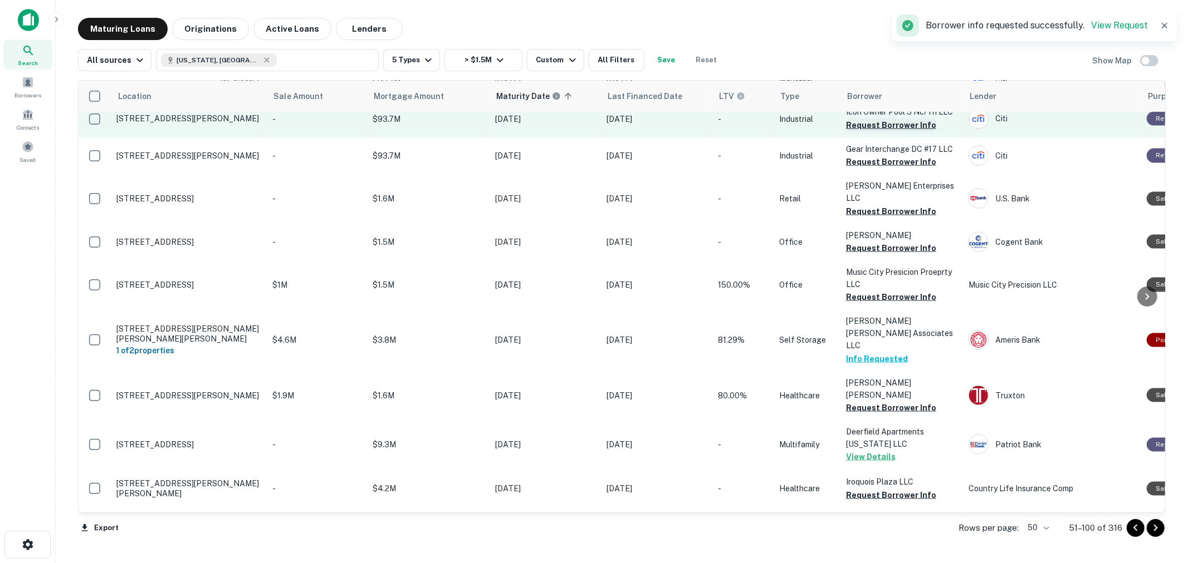
scroll to position [1361, 0]
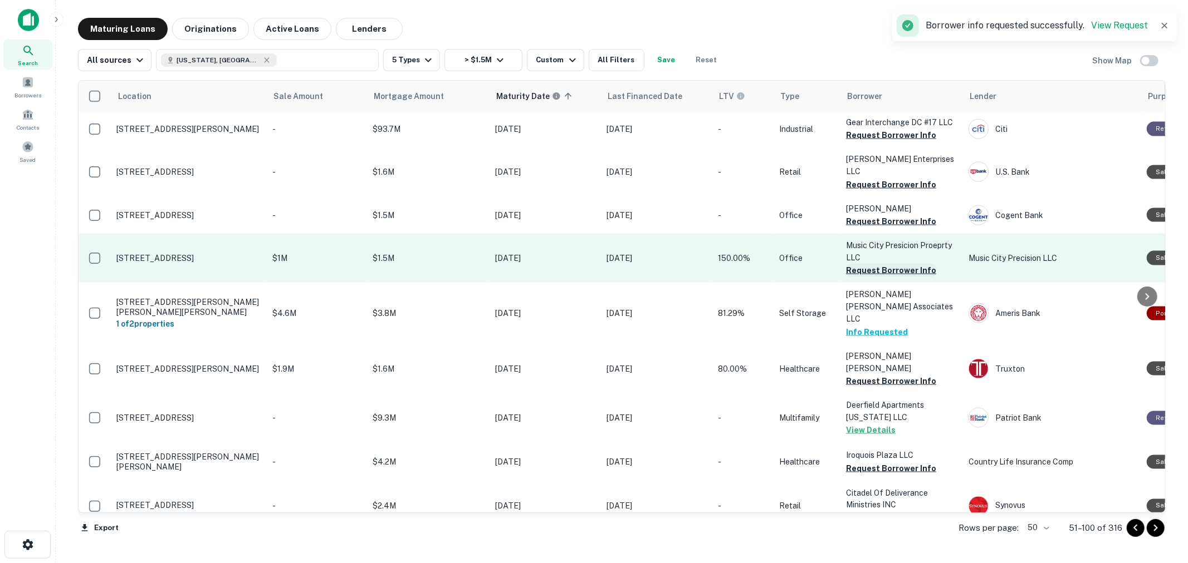
click at [884, 277] on button "Request Borrower Info" at bounding box center [891, 270] width 90 height 13
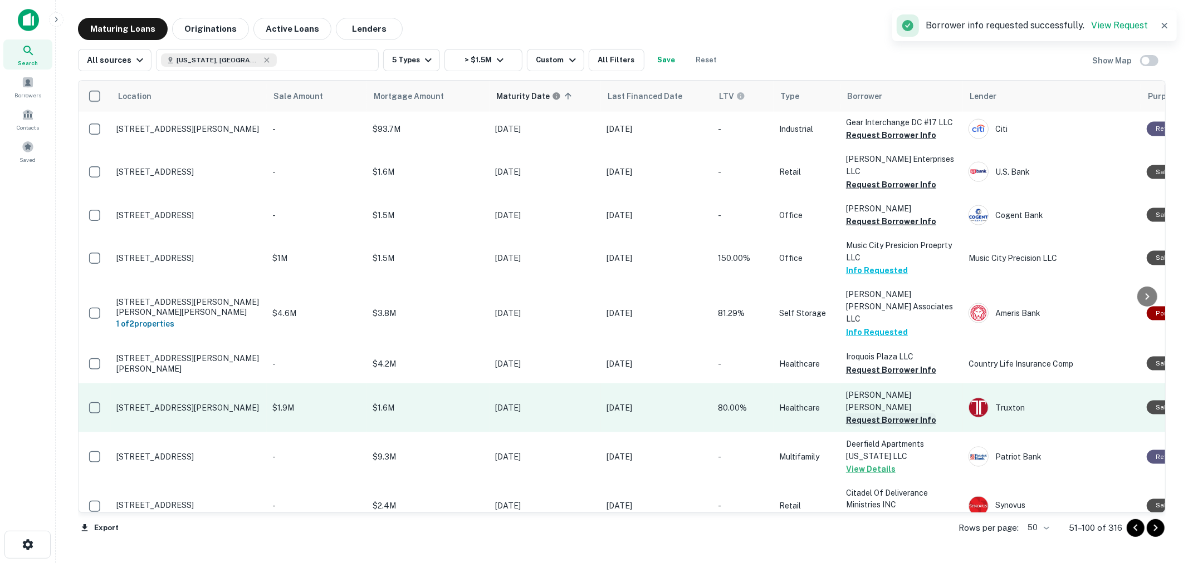
click at [882, 427] on button "Request Borrower Info" at bounding box center [891, 420] width 90 height 13
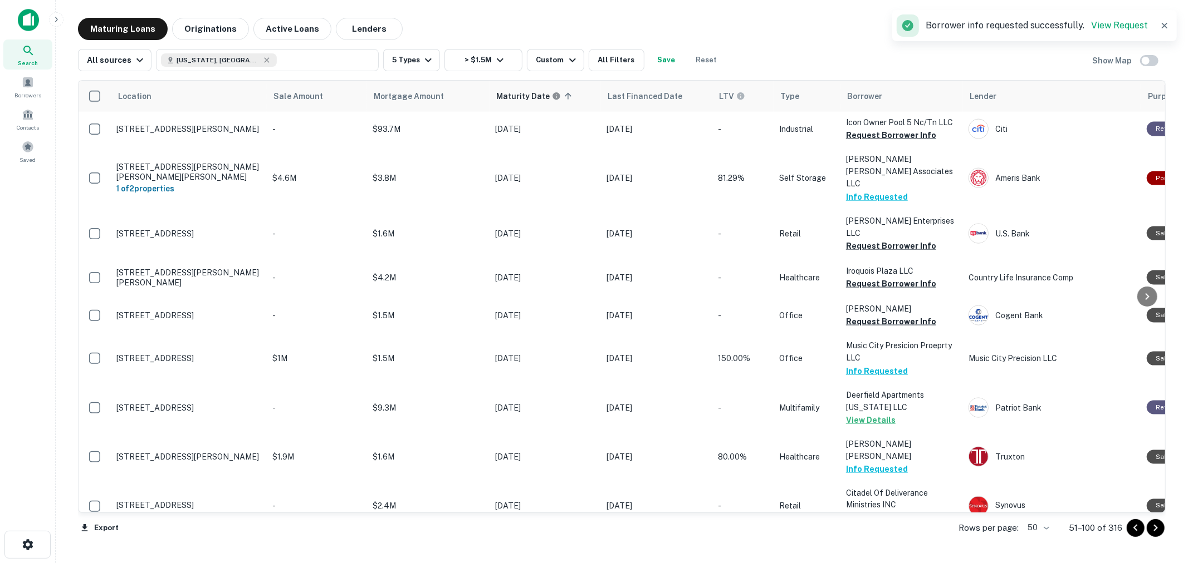
scroll to position [1569, 0]
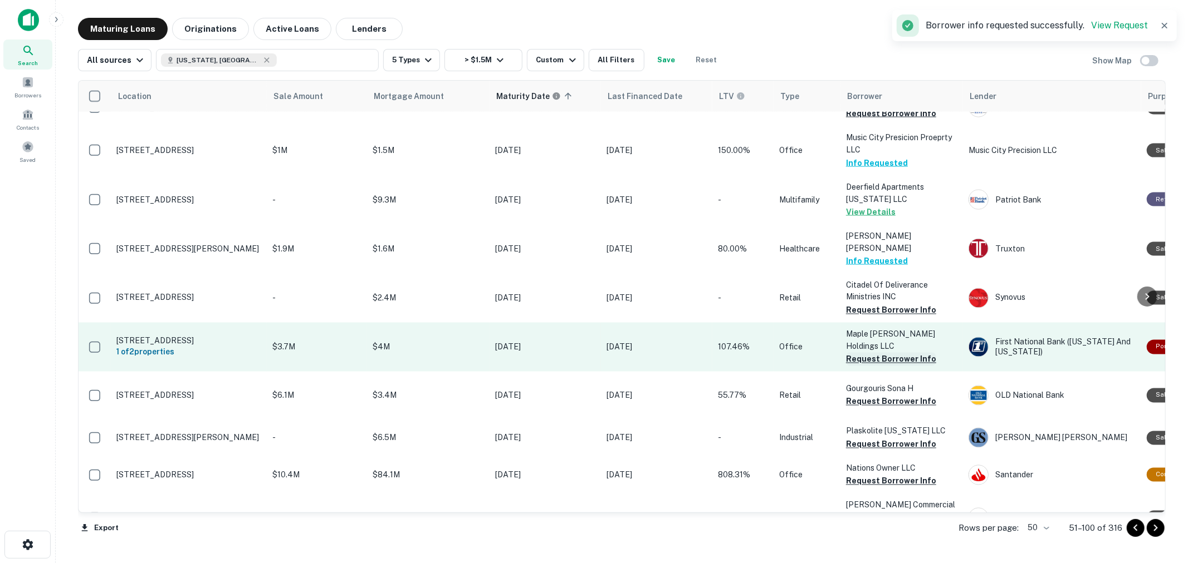
click at [878, 366] on button "Request Borrower Info" at bounding box center [891, 359] width 90 height 13
